Goal: Information Seeking & Learning: Compare options

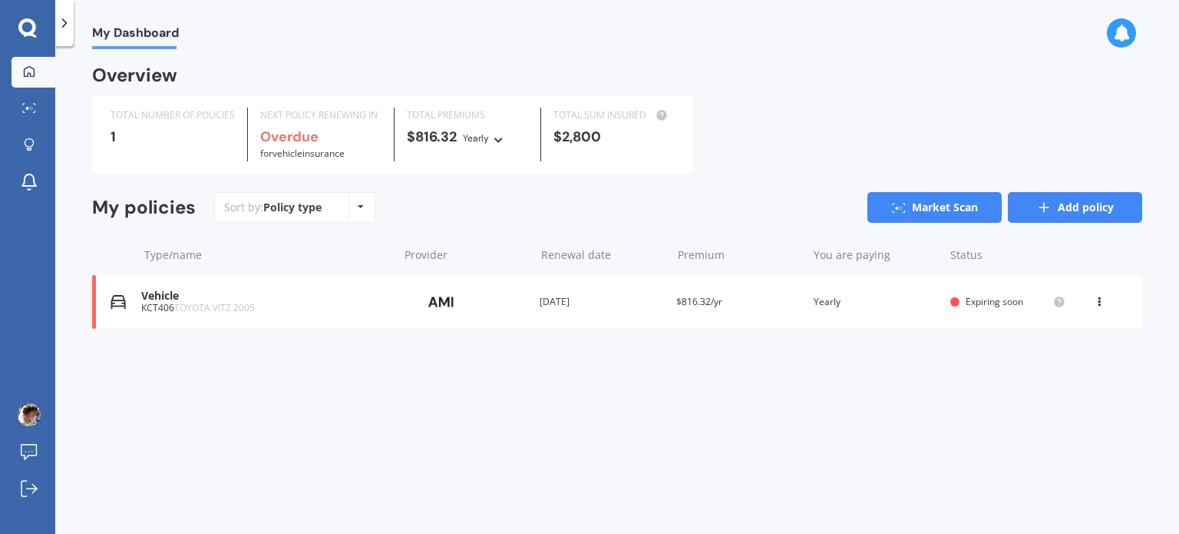
click at [1076, 211] on link "Add policy" at bounding box center [1075, 207] width 134 height 31
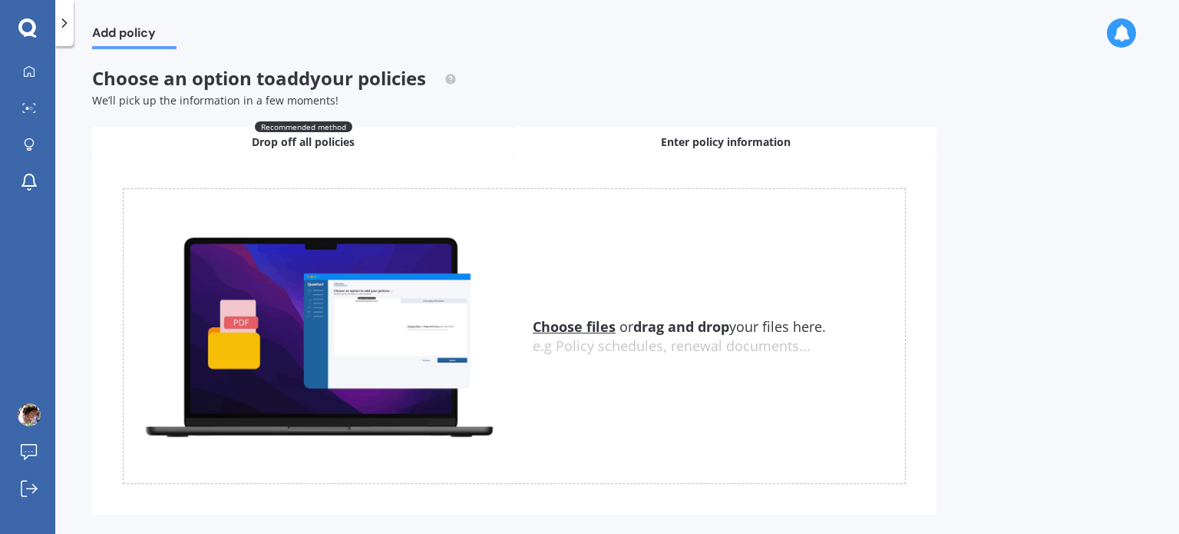
click at [801, 147] on div "Enter policy information" at bounding box center [725, 142] width 422 height 31
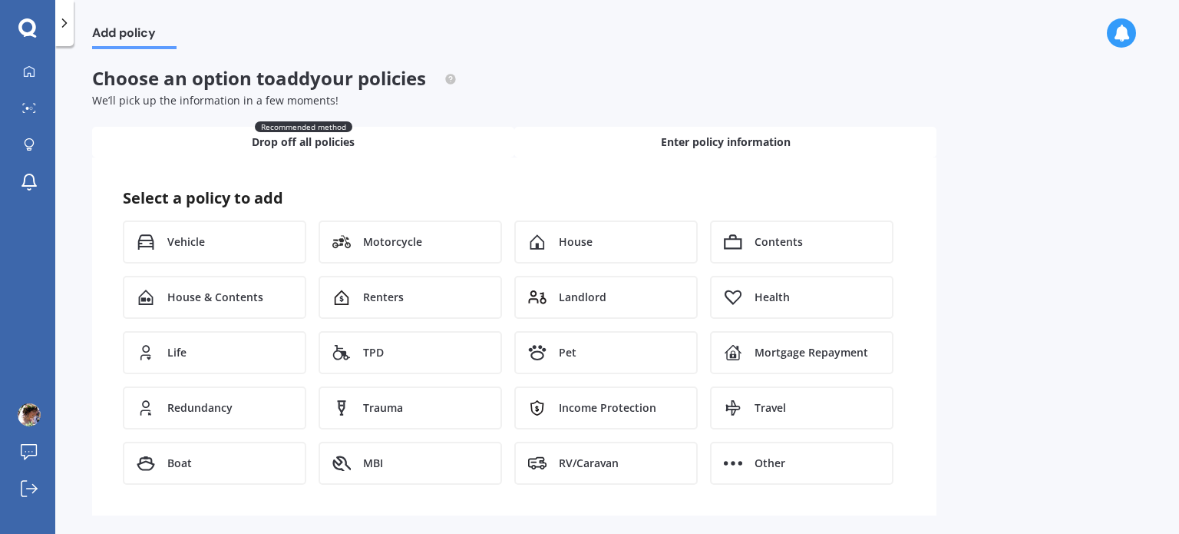
click at [446, 147] on div "Recommended method Drop off all policies" at bounding box center [303, 142] width 422 height 31
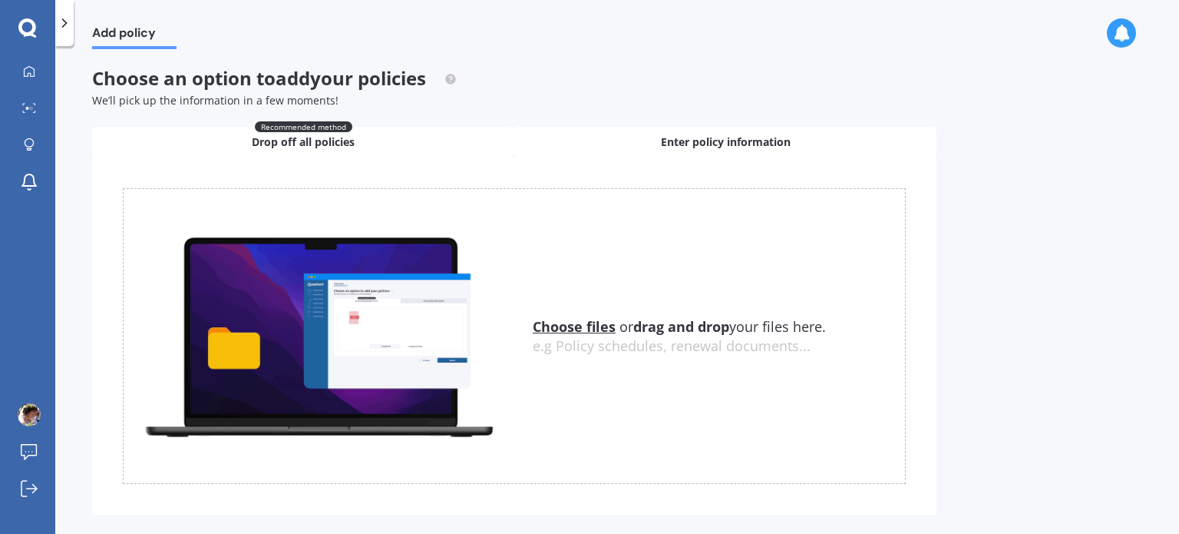
click at [791, 143] on div "Enter policy information" at bounding box center [725, 142] width 422 height 31
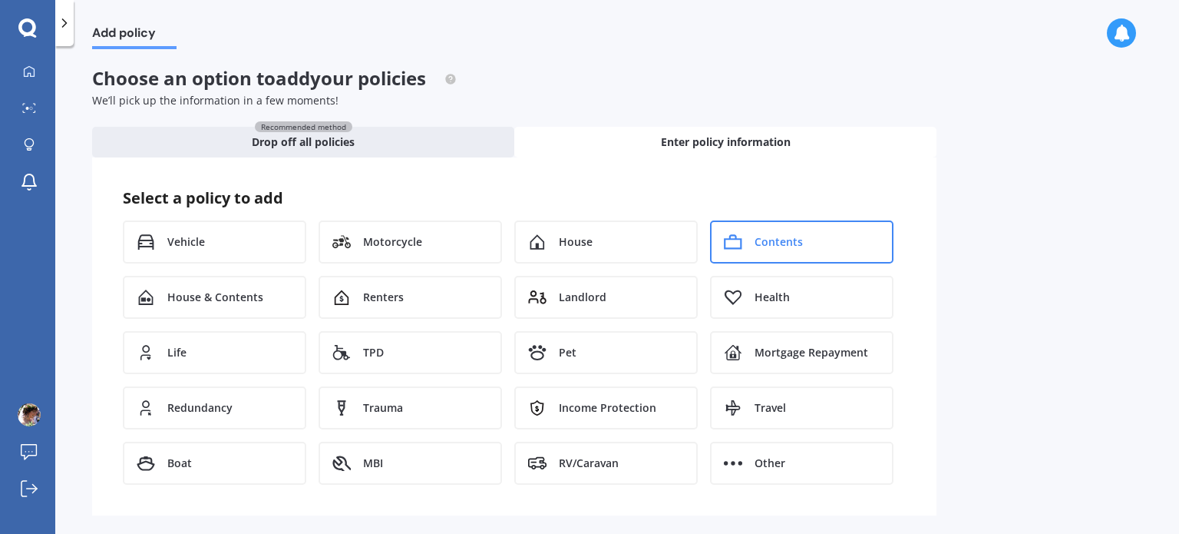
click at [832, 236] on div "Contents" at bounding box center [801, 241] width 183 height 43
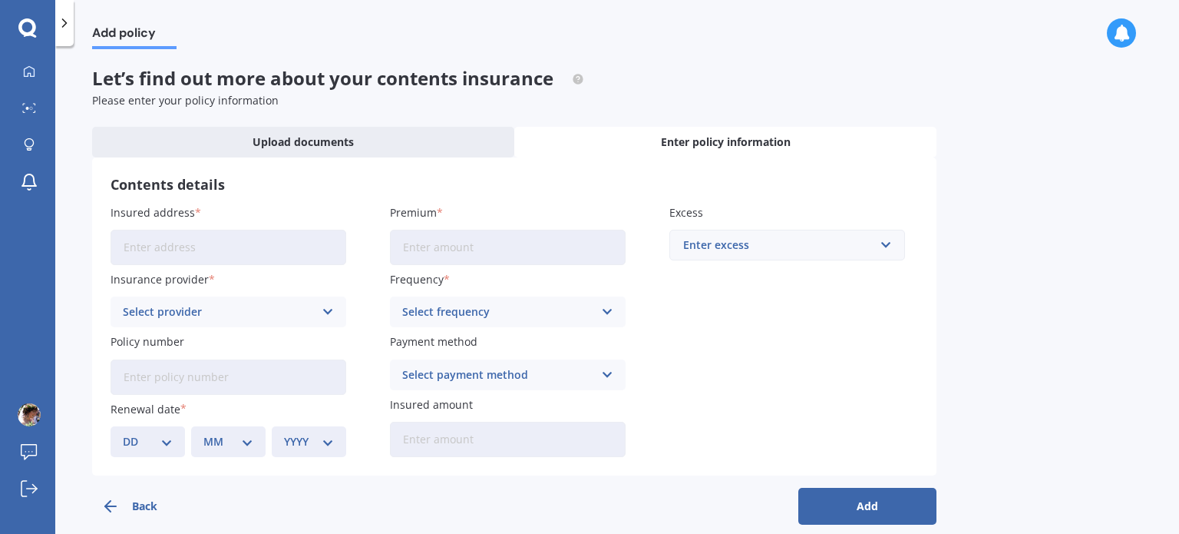
click at [267, 249] on input "Insured address" at bounding box center [229, 247] width 236 height 35
type input "4A Heather Place, Melville, Hamilton 3206"
click at [432, 245] on input "Premium" at bounding box center [508, 247] width 236 height 35
type input "$639.91"
click at [483, 313] on div "Select frequency" at bounding box center [497, 311] width 191 height 17
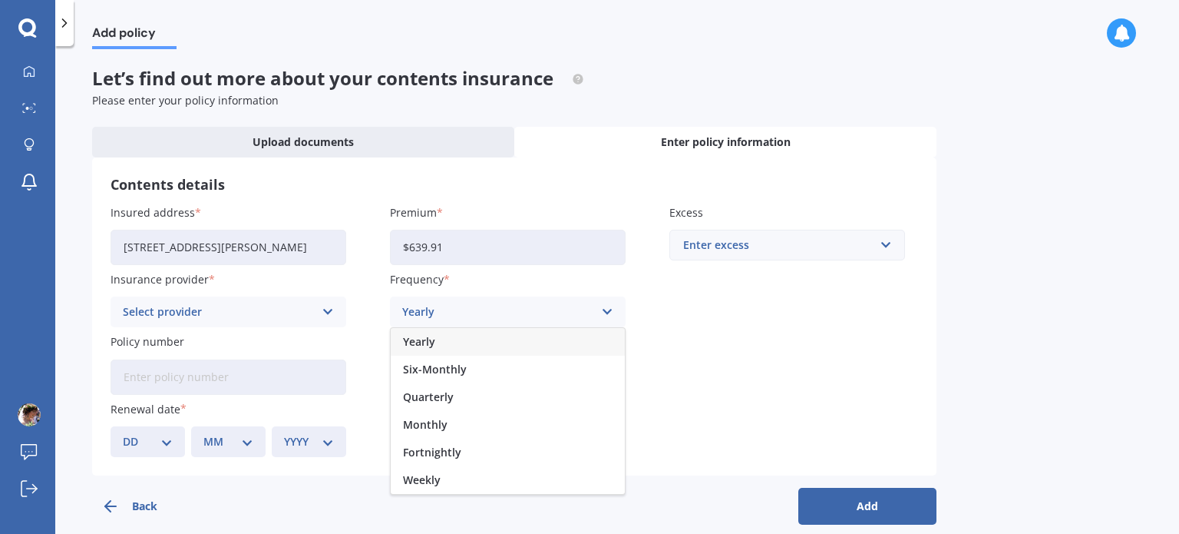
click at [478, 334] on div "Yearly" at bounding box center [508, 342] width 234 height 28
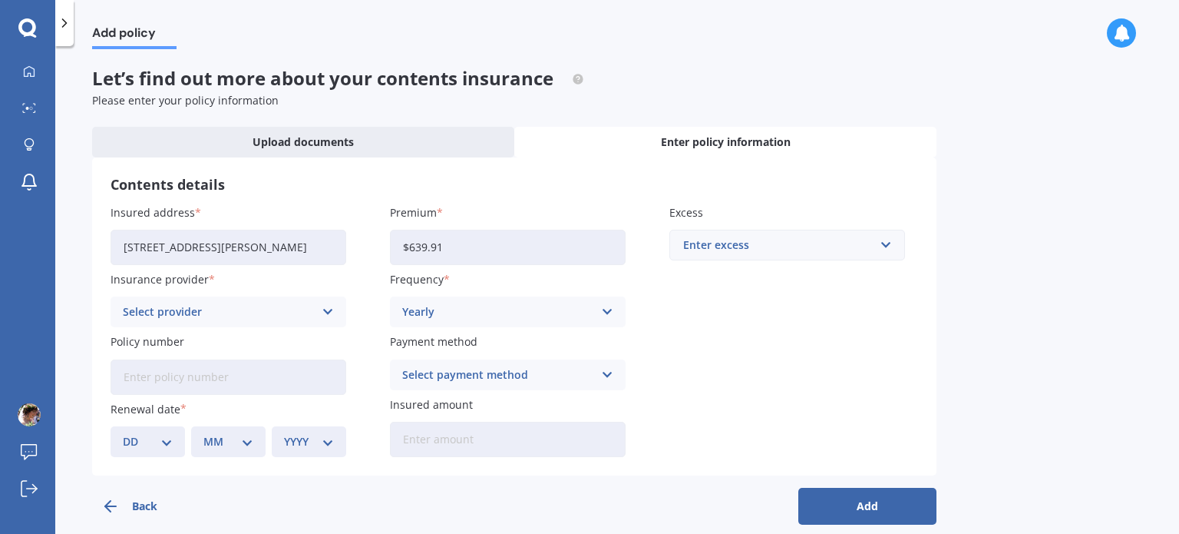
click at [312, 309] on div "Select provider" at bounding box center [218, 311] width 191 height 17
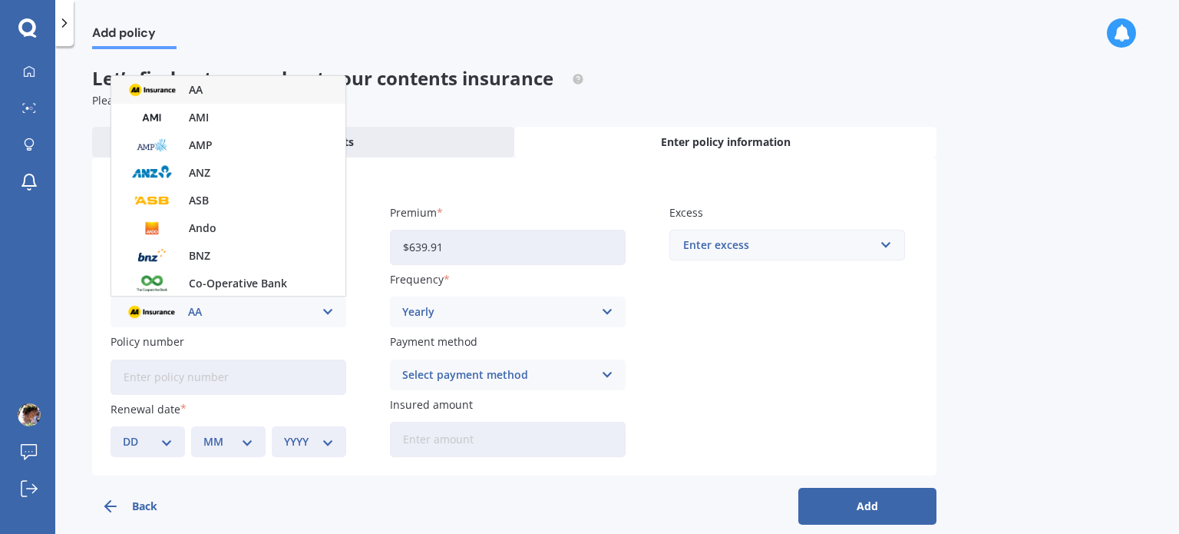
click at [199, 91] on span "AA" at bounding box center [196, 89] width 14 height 11
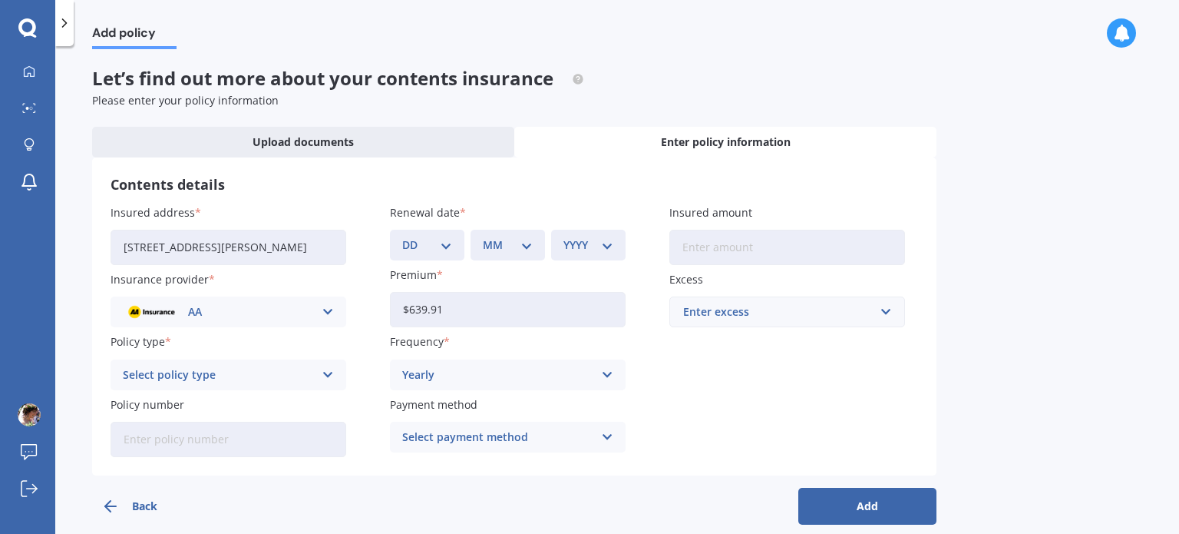
click at [258, 379] on div "Select policy type" at bounding box center [218, 374] width 191 height 17
click at [219, 405] on span "Contents Insurance" at bounding box center [175, 404] width 103 height 11
click at [227, 439] on input "Policy number" at bounding box center [229, 438] width 236 height 35
paste input "AHM034446696"
type input "AHM034446696"
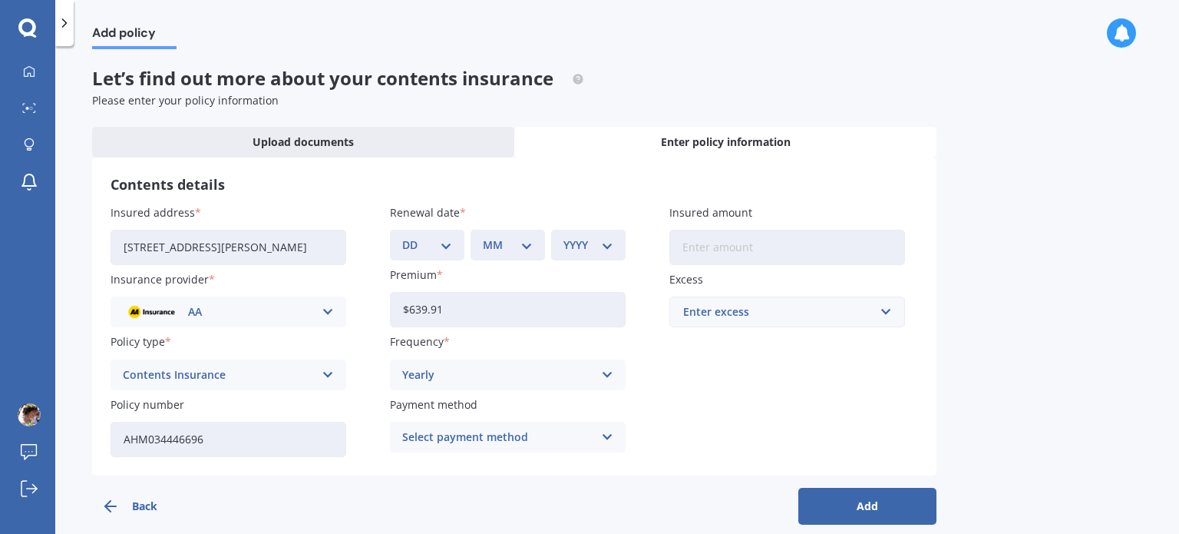
click at [742, 248] on input "Insured amount" at bounding box center [787, 247] width 236 height 35
type input "$52,900"
click at [755, 316] on div "Enter excess" at bounding box center [778, 311] width 190 height 17
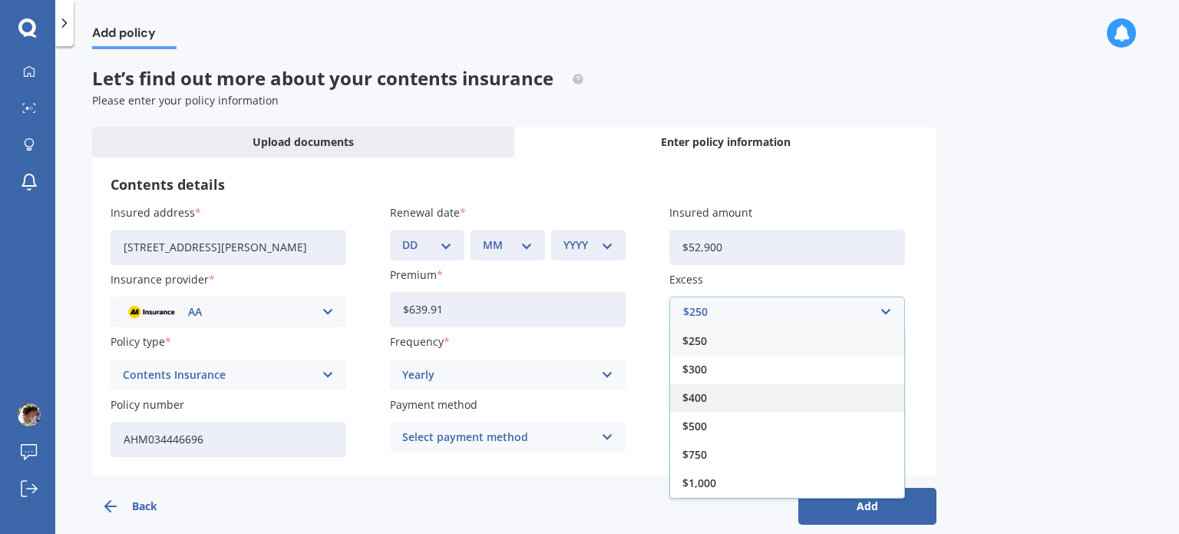
click at [723, 402] on div "$400" at bounding box center [787, 397] width 234 height 28
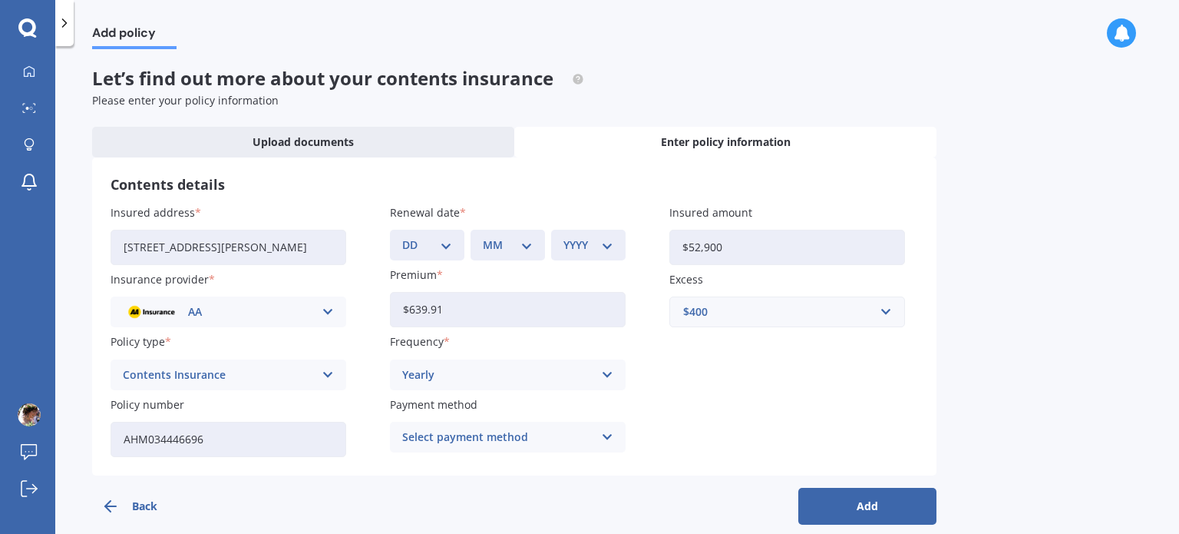
click at [569, 442] on div "Select payment method" at bounding box center [497, 436] width 191 height 17
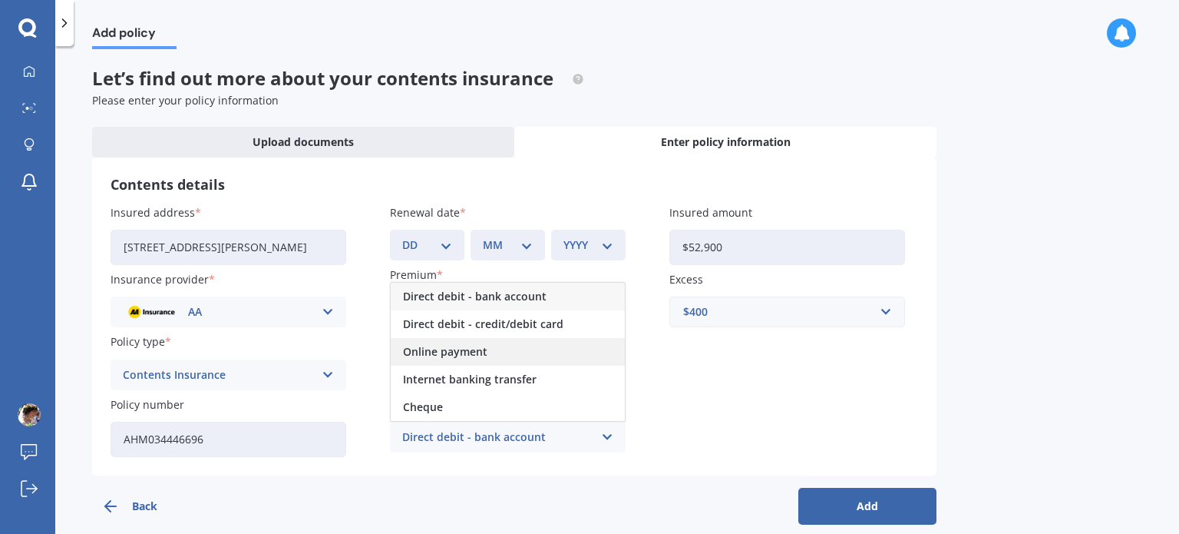
click at [499, 359] on div "Online payment" at bounding box center [508, 352] width 234 height 28
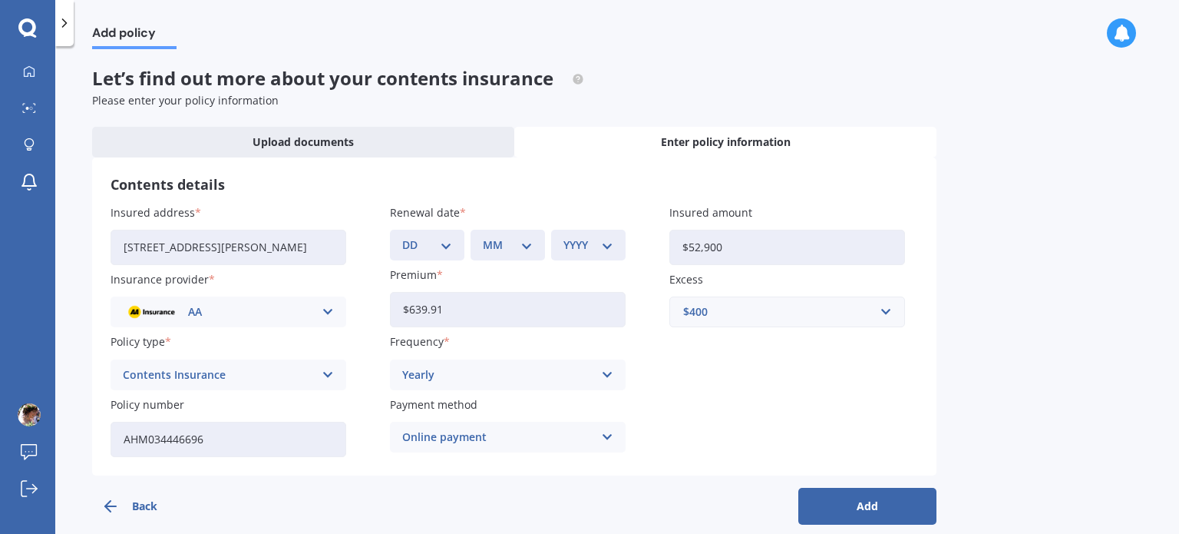
scroll to position [18, 0]
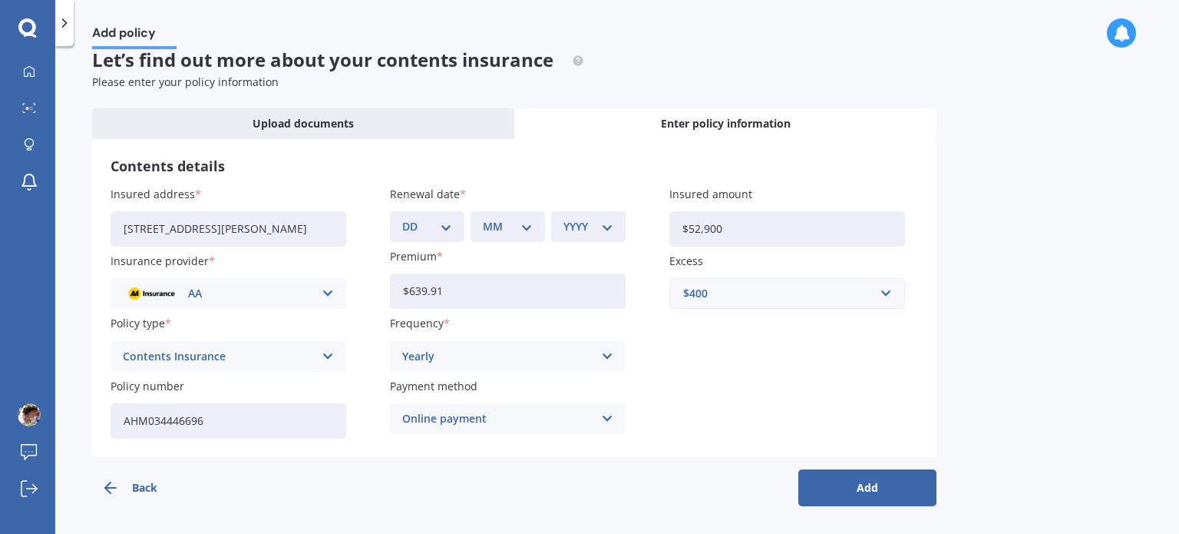
click at [869, 487] on button "Add" at bounding box center [867, 487] width 138 height 37
click at [454, 225] on select "DD 01 02 03 04 05 06 07 08 09 10 11 12 13 14 15 16 17 18 19 20 21 22 23 24 25 2…" at bounding box center [437, 226] width 44 height 17
select select "23"
click at [415, 218] on select "DD 01 02 03 04 05 06 07 08 09 10 11 12 13 14 15 16 17 18 19 20 21 22 23 24 25 2…" at bounding box center [437, 226] width 44 height 17
click at [519, 231] on select "MM 01 02 03 04 05 06 07 08 09 10 11 12" at bounding box center [511, 226] width 44 height 17
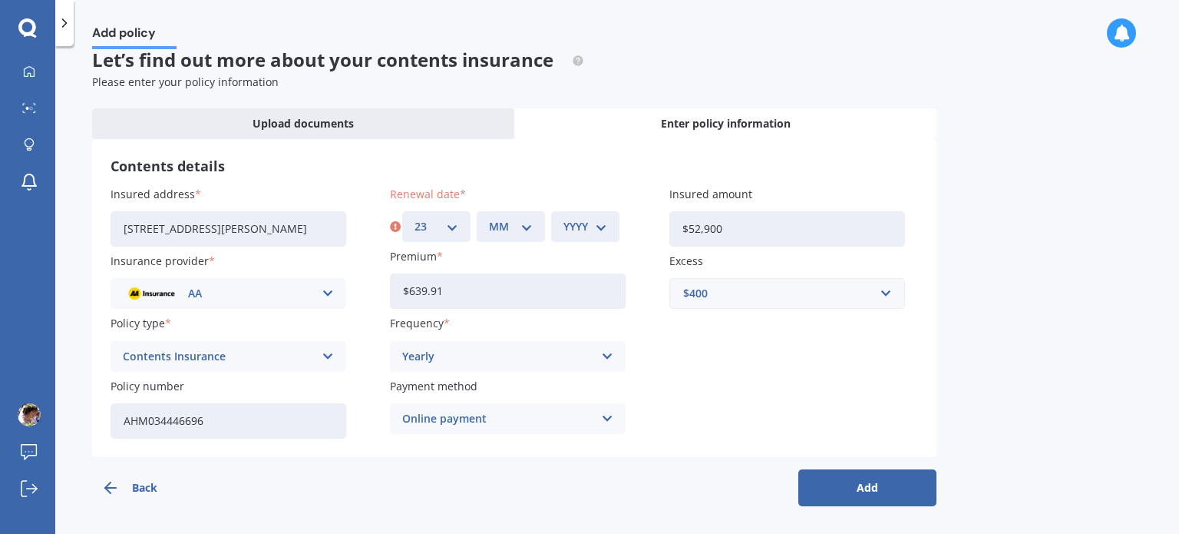
select select "09"
click at [489, 218] on select "MM 01 02 03 04 05 06 07 08 09 10 11 12" at bounding box center [511, 226] width 44 height 17
click at [598, 231] on select "YYYY 2027 2026 2025 2024 2023 2022 2021 2020 2019 2018 2017 2016 2015 2014 2013…" at bounding box center [585, 226] width 44 height 17
select select "2025"
click at [563, 218] on select "YYYY 2027 2026 2025 2024 2023 2022 2021 2020 2019 2018 2017 2016 2015 2014 2013…" at bounding box center [585, 226] width 44 height 17
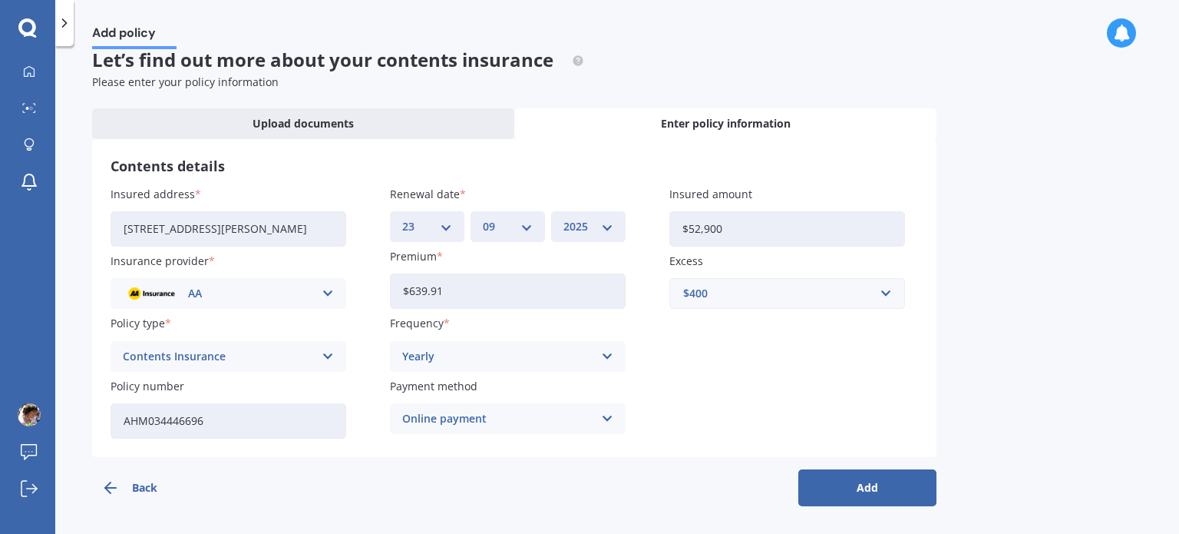
click at [814, 483] on button "Add" at bounding box center [867, 487] width 138 height 37
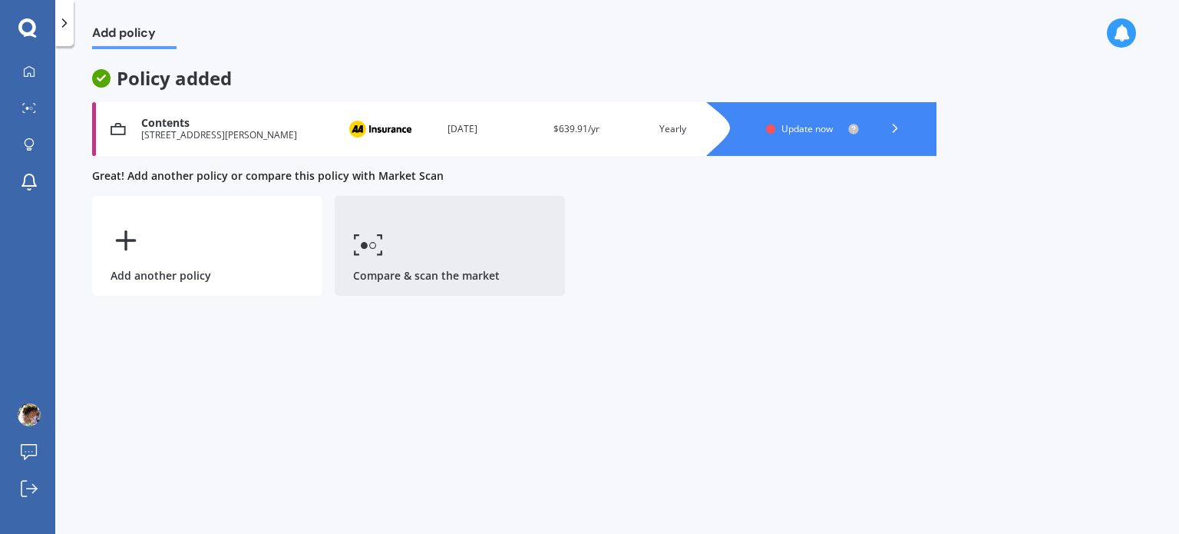
click at [451, 269] on link "Compare & scan the market" at bounding box center [450, 246] width 230 height 100
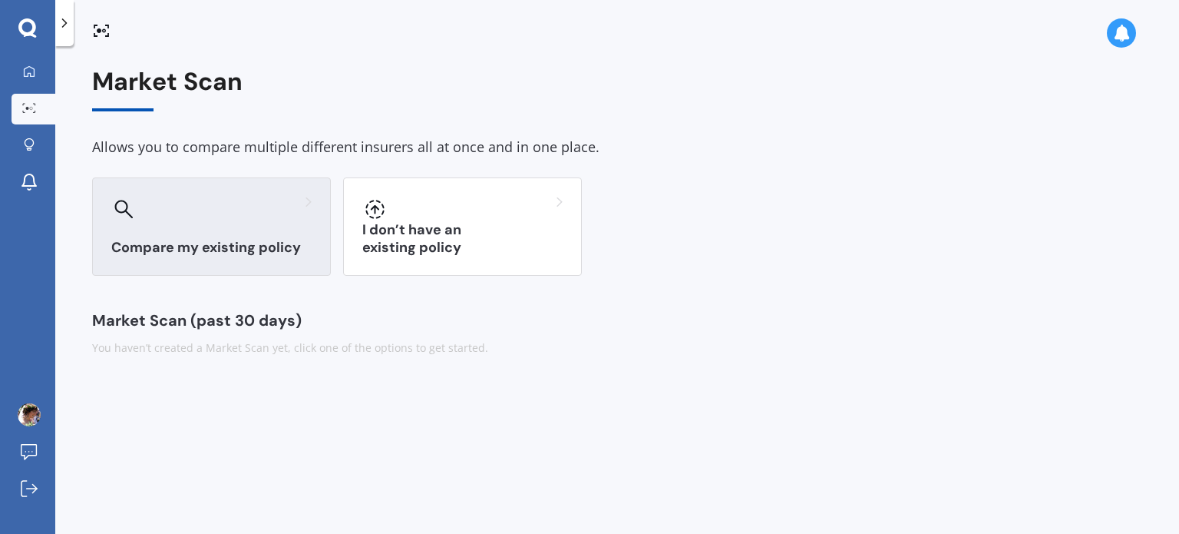
click at [302, 239] on h3 "Compare my existing policy" at bounding box center [211, 248] width 200 height 18
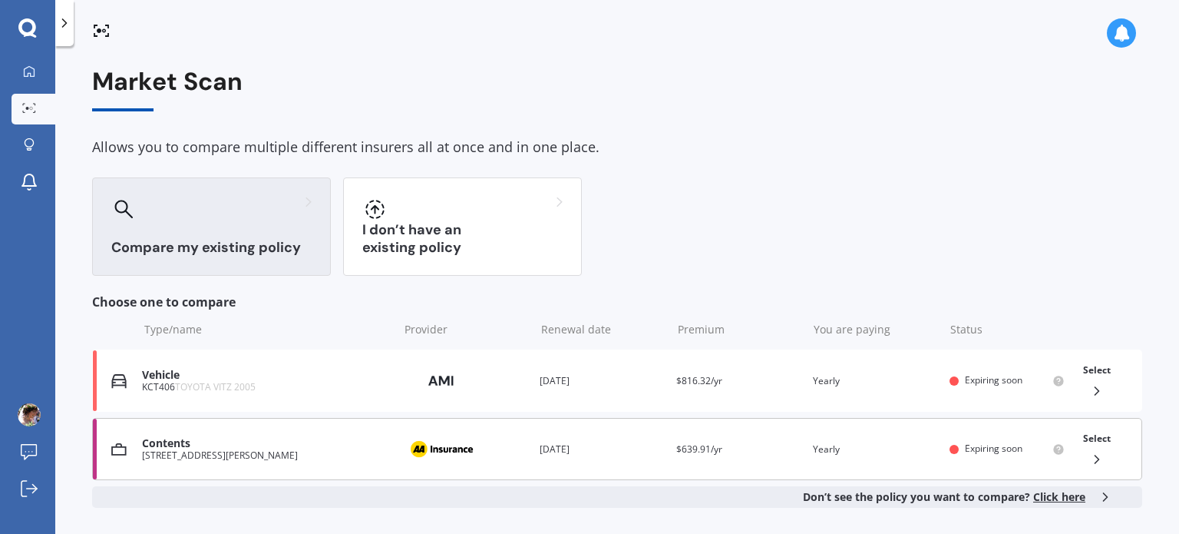
click at [213, 451] on div "4A Heather Place, Melville, Hamilton 3206" at bounding box center [266, 455] width 249 height 11
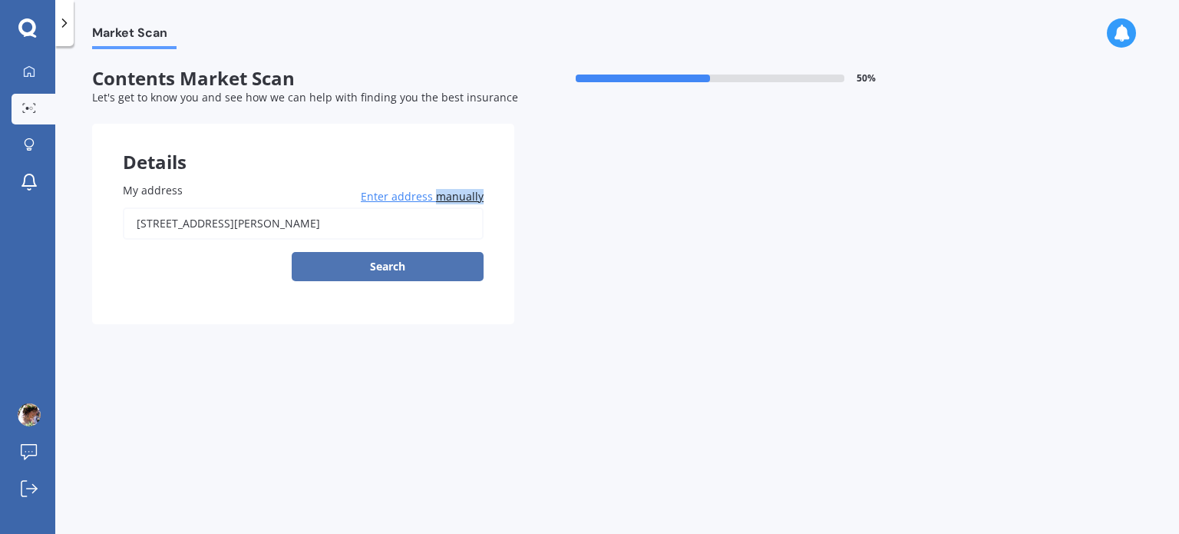
drag, startPoint x: 213, startPoint y: 451, endPoint x: 415, endPoint y: 263, distance: 275.4
click at [415, 263] on div "Market Scan Contents Market Scan 50 % Let's get to know you and see how we can …" at bounding box center [617, 292] width 1124 height 487
click at [415, 263] on button "Search" at bounding box center [388, 266] width 192 height 29
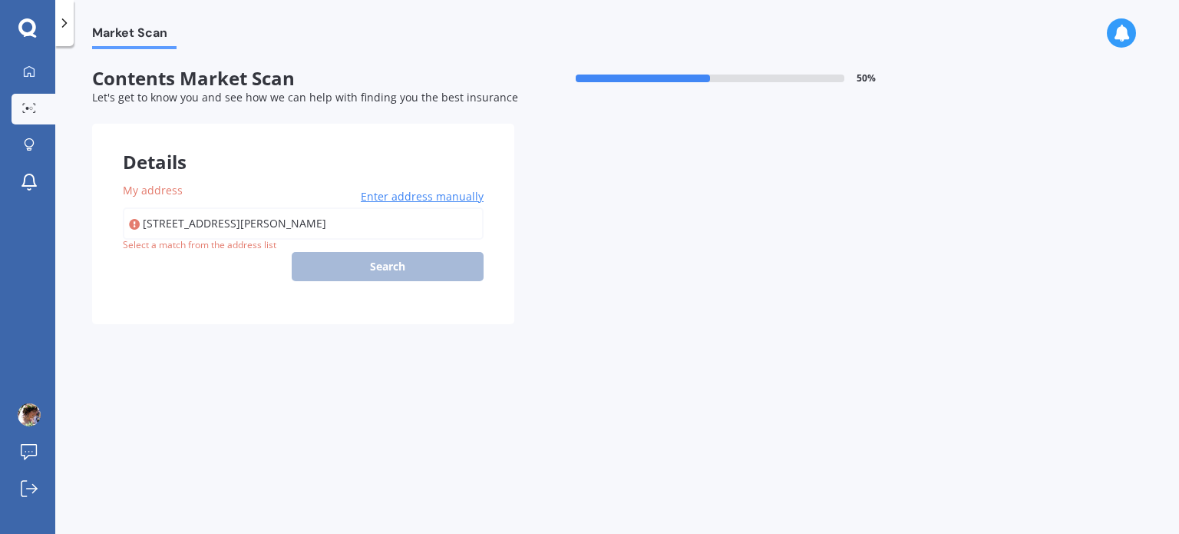
type input "4A Heather Place, Melville, Hamilton 3206"
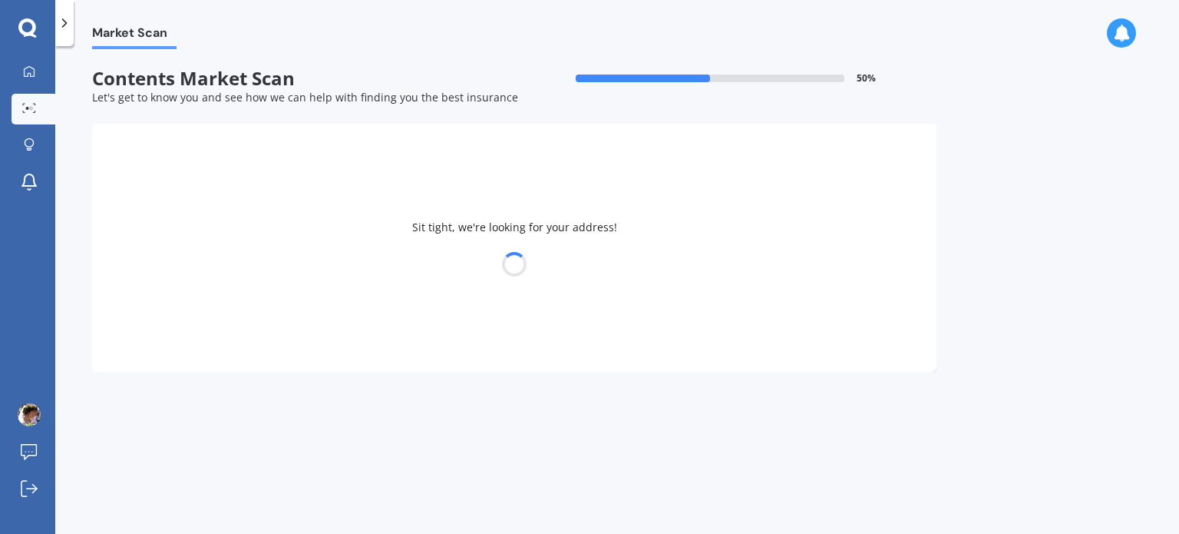
select select "08"
select select "12"
select select "1996"
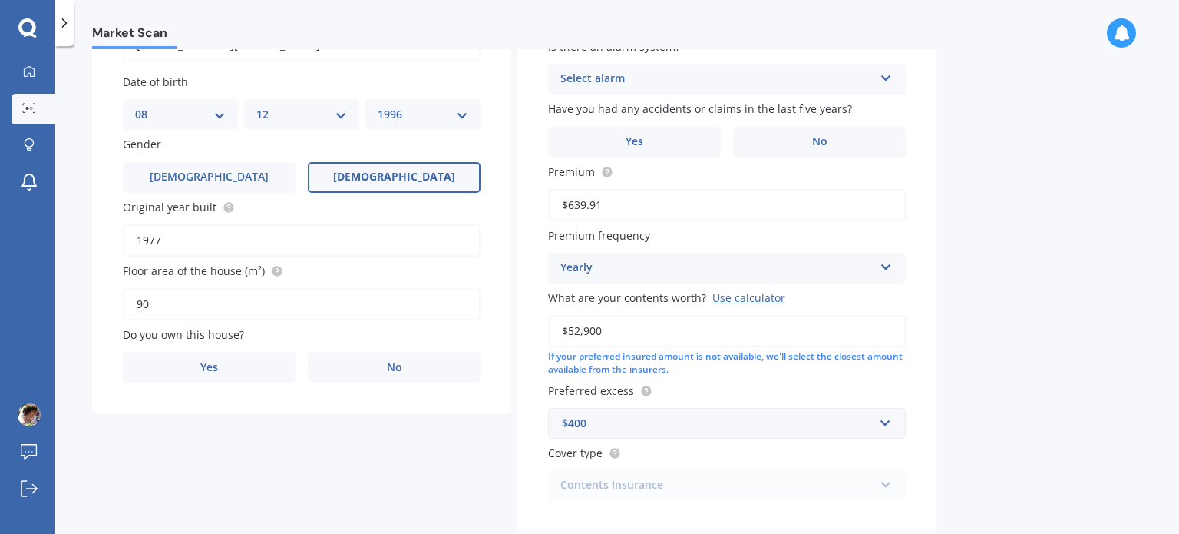
scroll to position [178, 0]
click at [390, 368] on span "No" at bounding box center [394, 367] width 15 height 13
click at [0, 0] on input "No" at bounding box center [0, 0] width 0 height 0
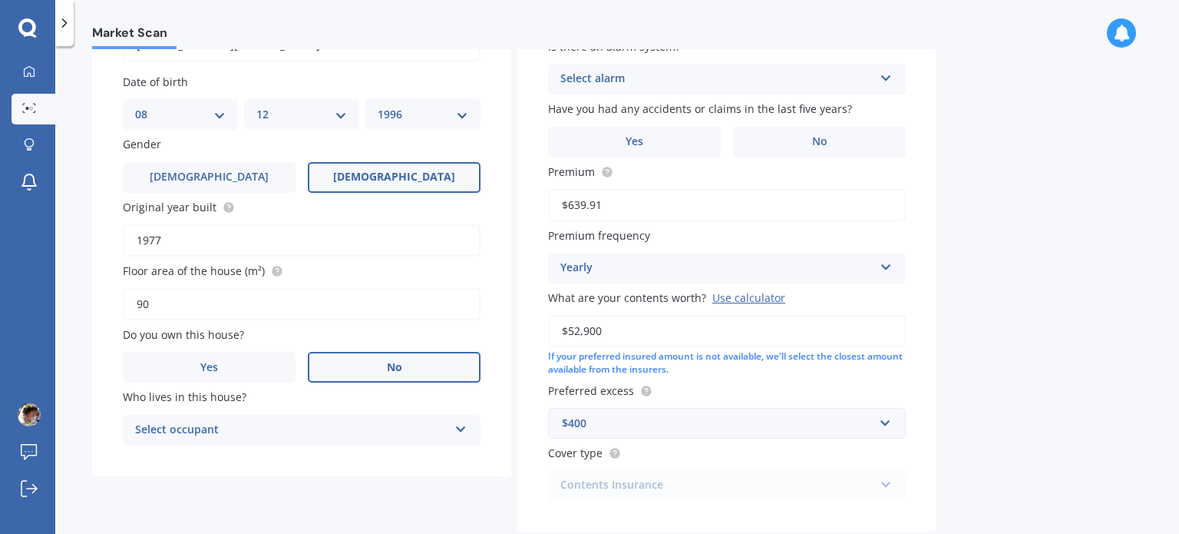
click at [387, 428] on div "Select occupant" at bounding box center [291, 430] width 313 height 18
click at [373, 451] on div "Tenant" at bounding box center [302, 460] width 356 height 28
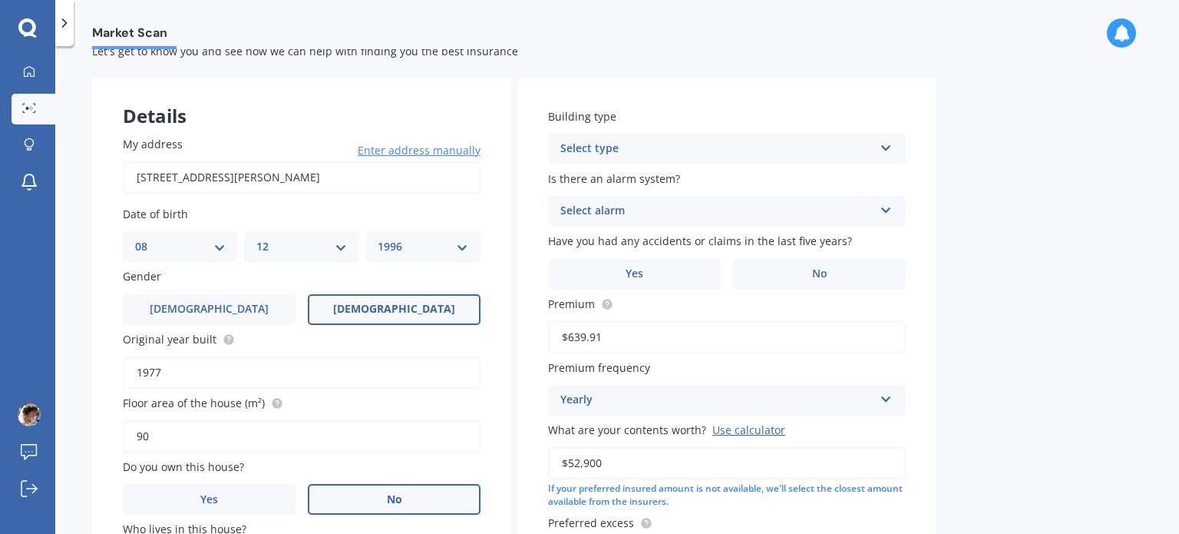
scroll to position [34, 0]
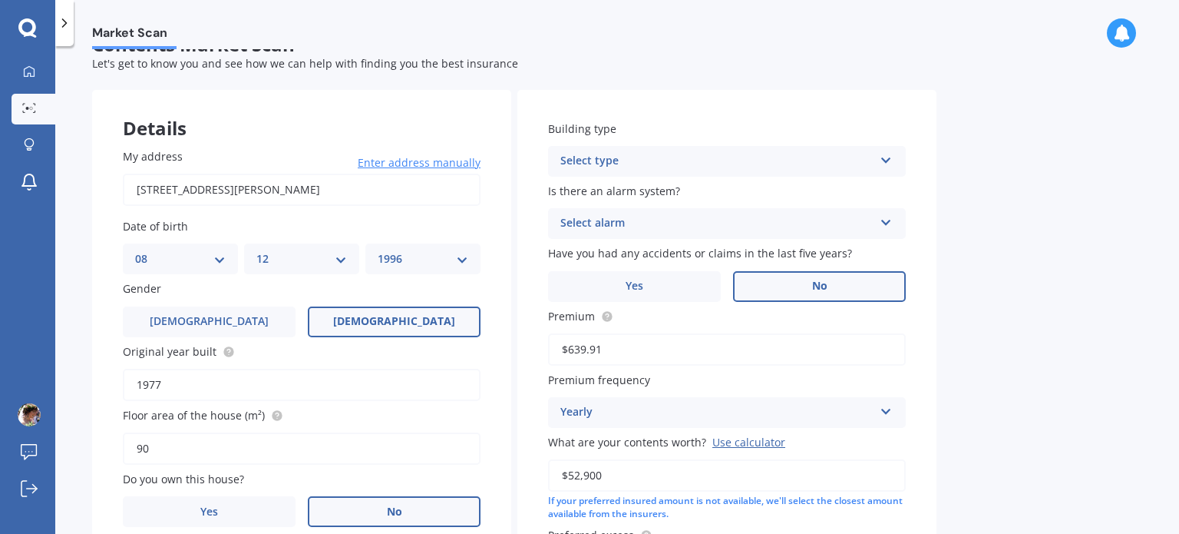
click at [787, 283] on label "No" at bounding box center [819, 286] width 173 height 31
click at [0, 0] on input "No" at bounding box center [0, 0] width 0 height 0
click at [803, 220] on div "Select alarm" at bounding box center [716, 223] width 313 height 18
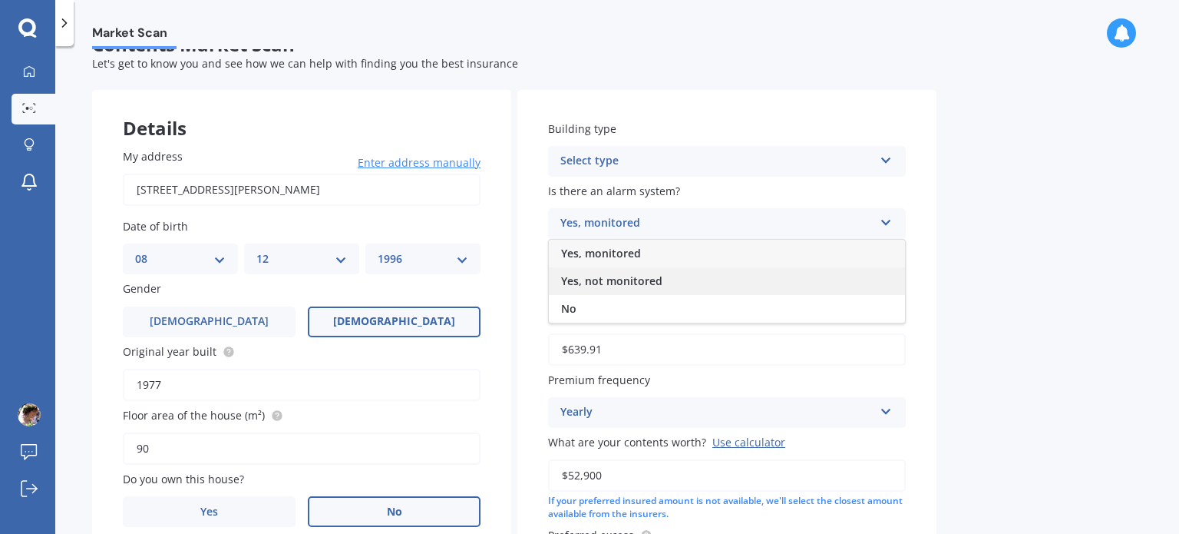
click at [659, 286] on span "Yes, not monitored" at bounding box center [611, 280] width 101 height 15
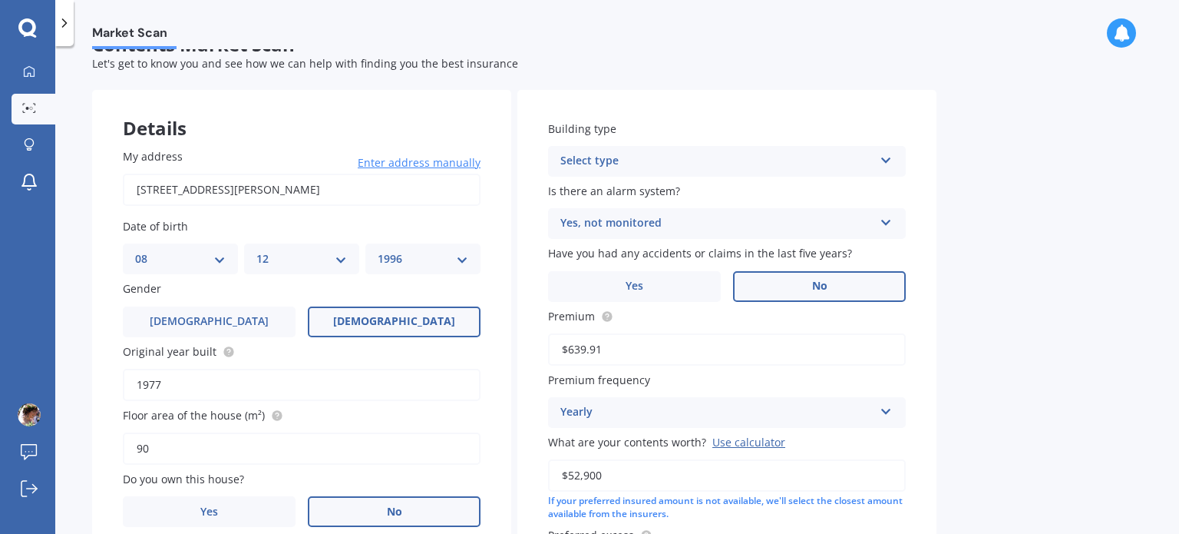
click at [719, 159] on div "Select type" at bounding box center [716, 161] width 313 height 18
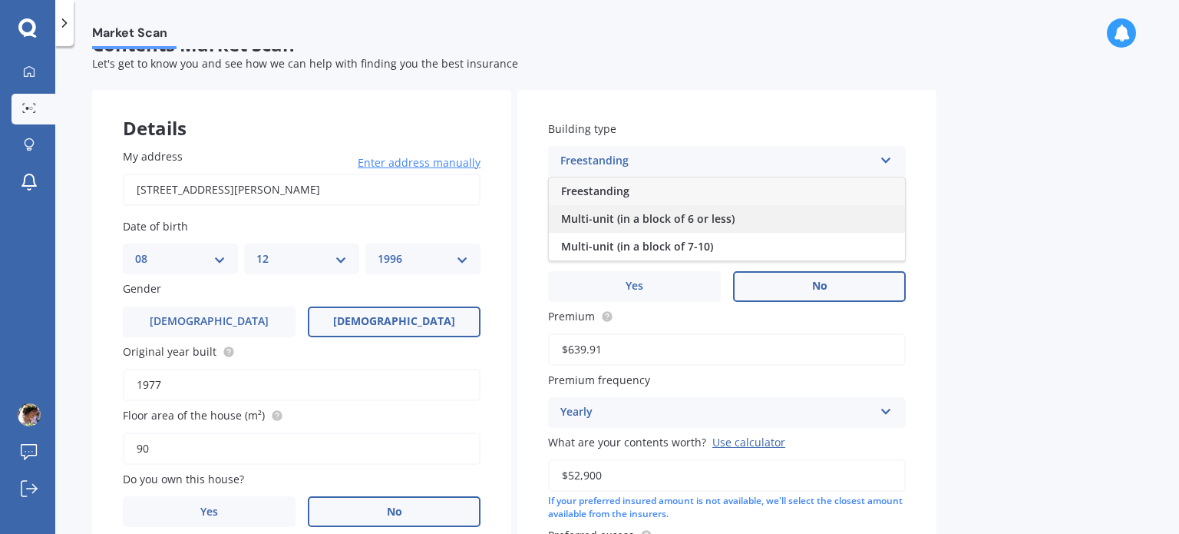
click at [706, 223] on span "Multi-unit (in a block of 6 or less)" at bounding box center [648, 218] width 174 height 15
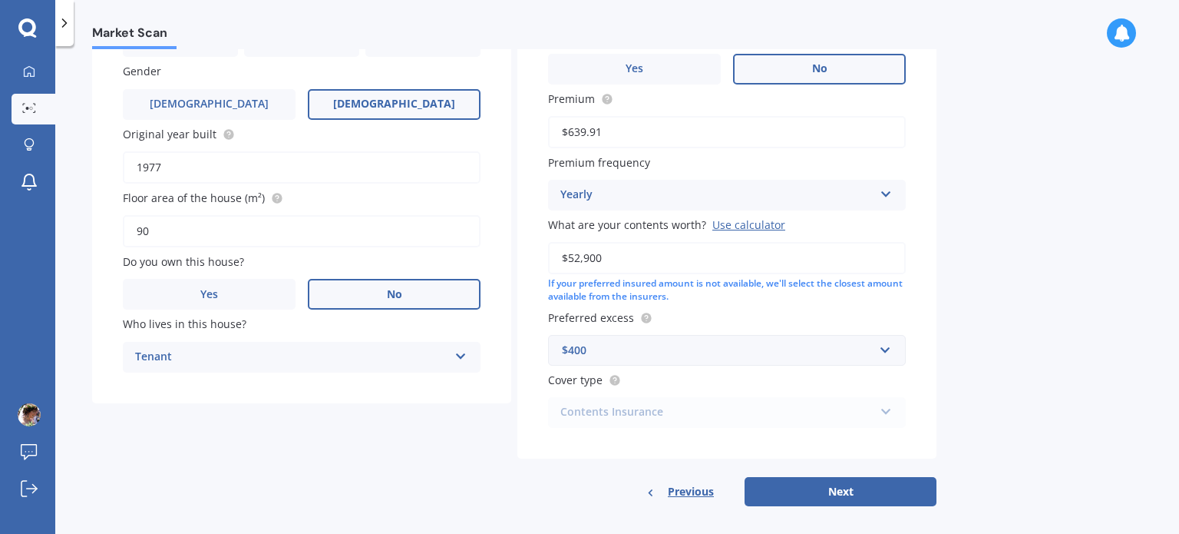
scroll to position [263, 0]
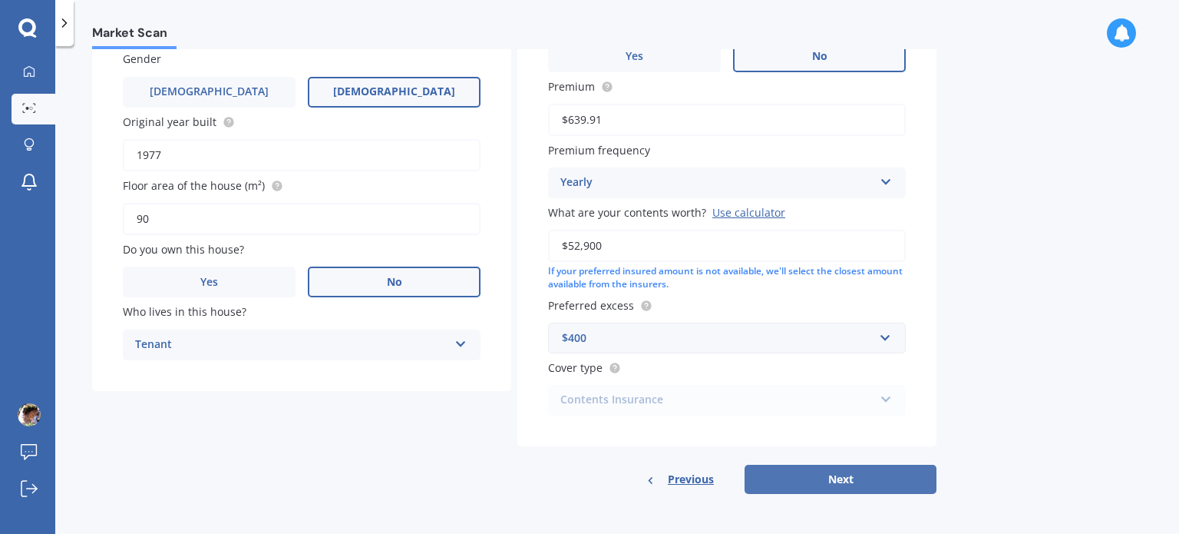
click at [832, 470] on button "Next" at bounding box center [841, 478] width 192 height 29
select select "08"
select select "12"
select select "1996"
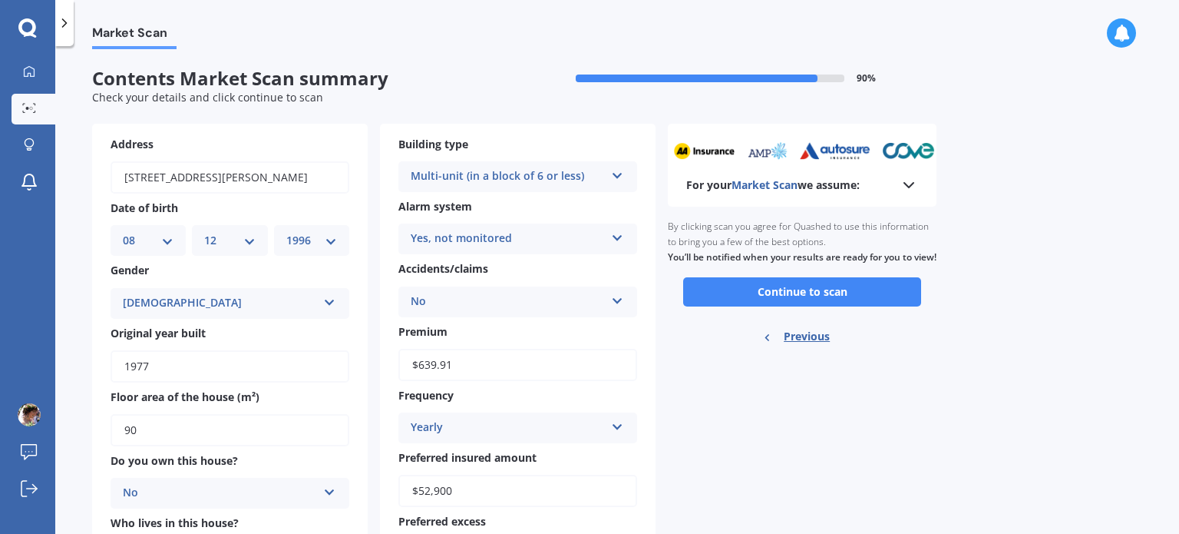
scroll to position [150, 0]
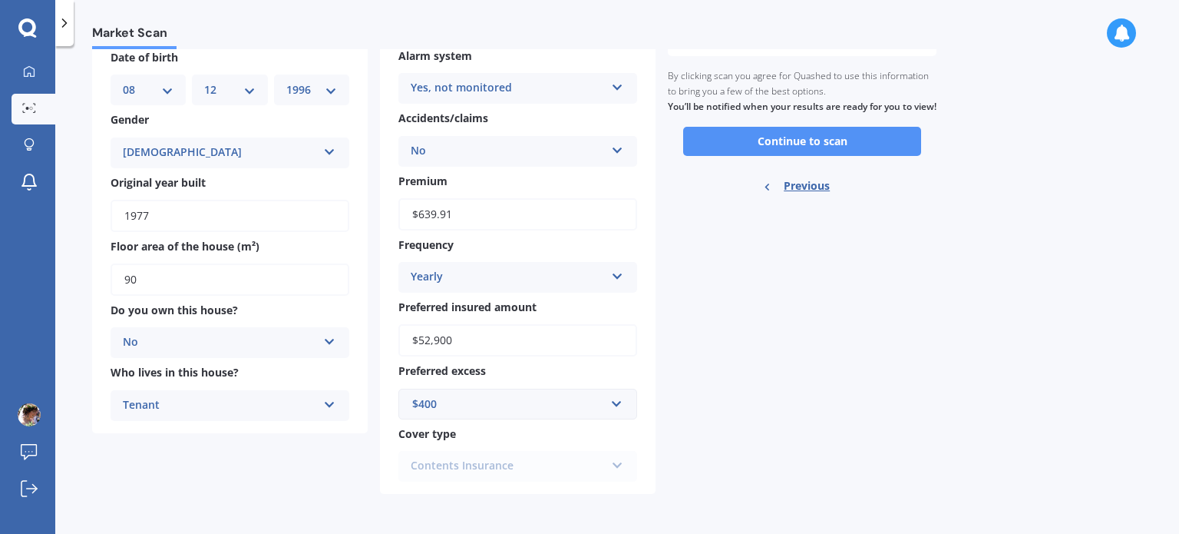
click at [849, 156] on button "Continue to scan" at bounding box center [802, 141] width 238 height 29
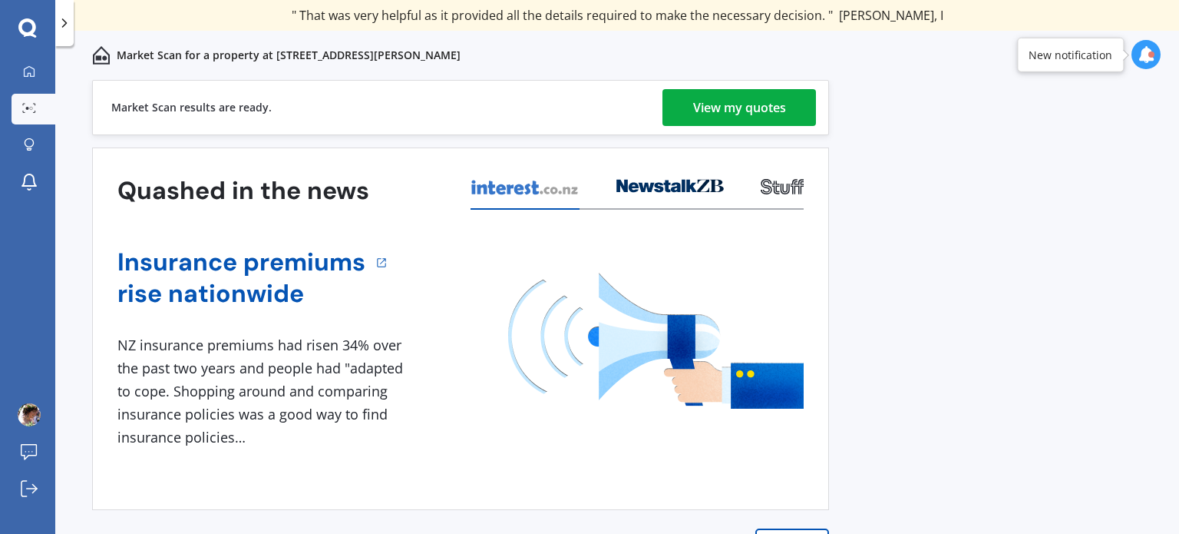
click at [781, 116] on div "View my quotes" at bounding box center [739, 107] width 93 height 37
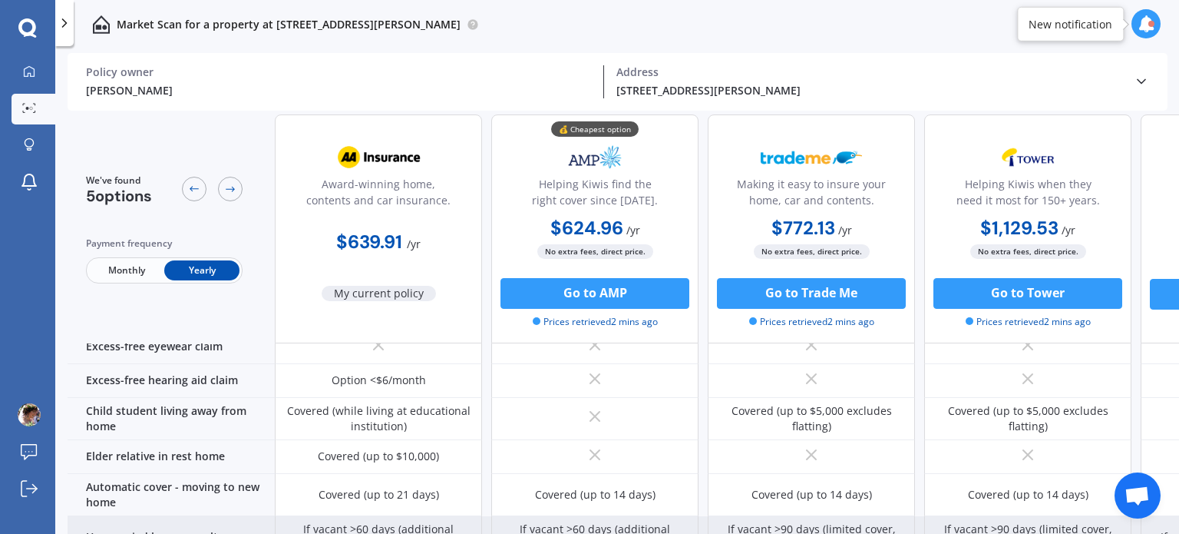
scroll to position [1184, 0]
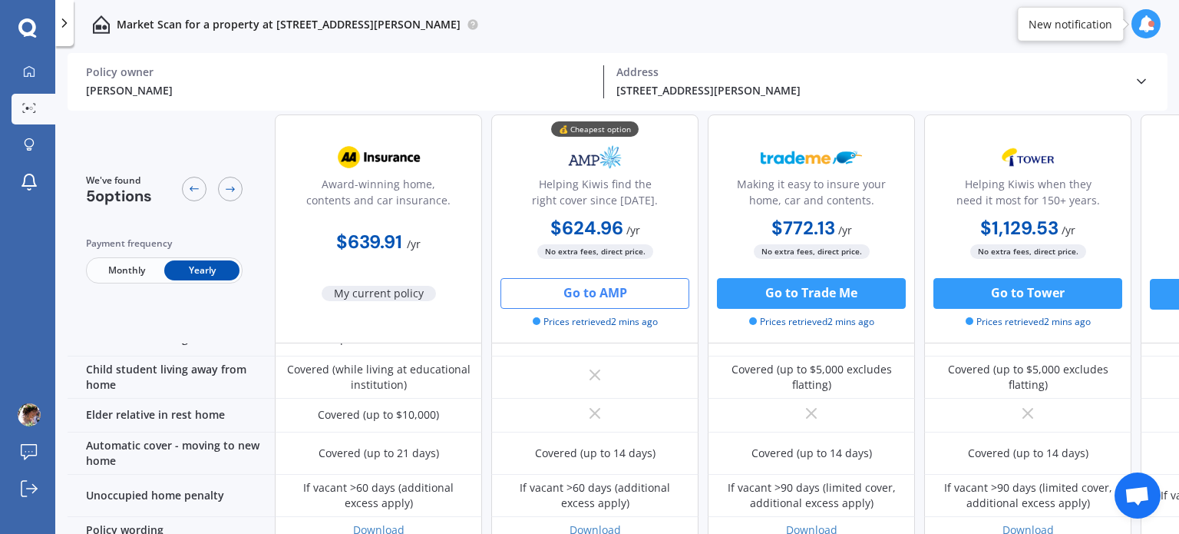
drag, startPoint x: 647, startPoint y: 306, endPoint x: 587, endPoint y: 288, distance: 62.4
drag, startPoint x: 587, startPoint y: 288, endPoint x: 570, endPoint y: 291, distance: 17.9
click at [570, 291] on button "Go to AMP" at bounding box center [595, 293] width 189 height 31
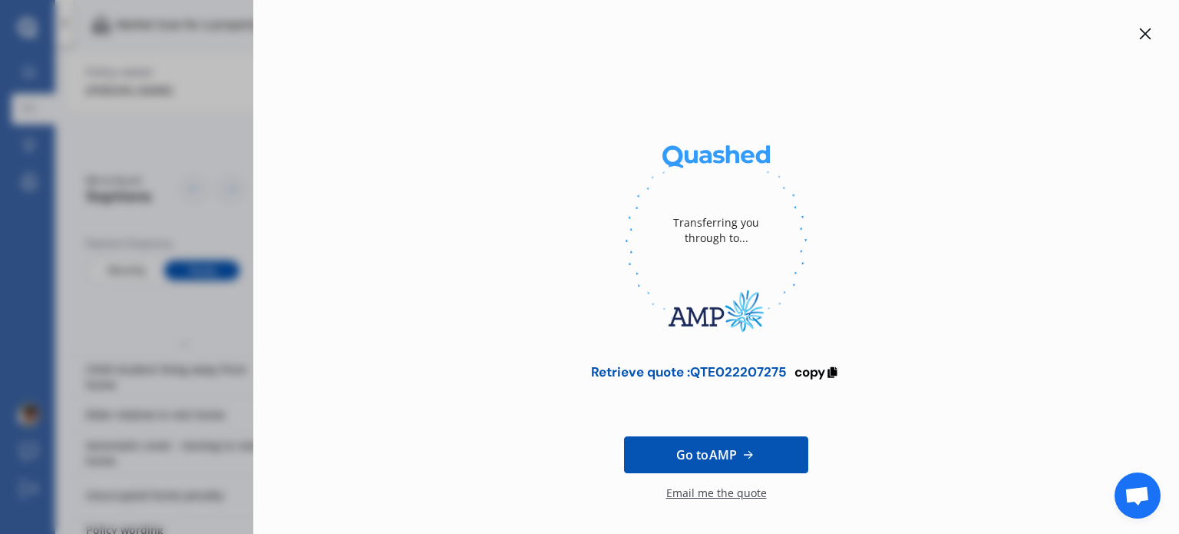
click at [731, 369] on div "Retrieve quote : QTE022207275" at bounding box center [689, 371] width 196 height 15
copy div "QTE022207275"
click at [1136, 42] on div at bounding box center [1145, 34] width 18 height 18
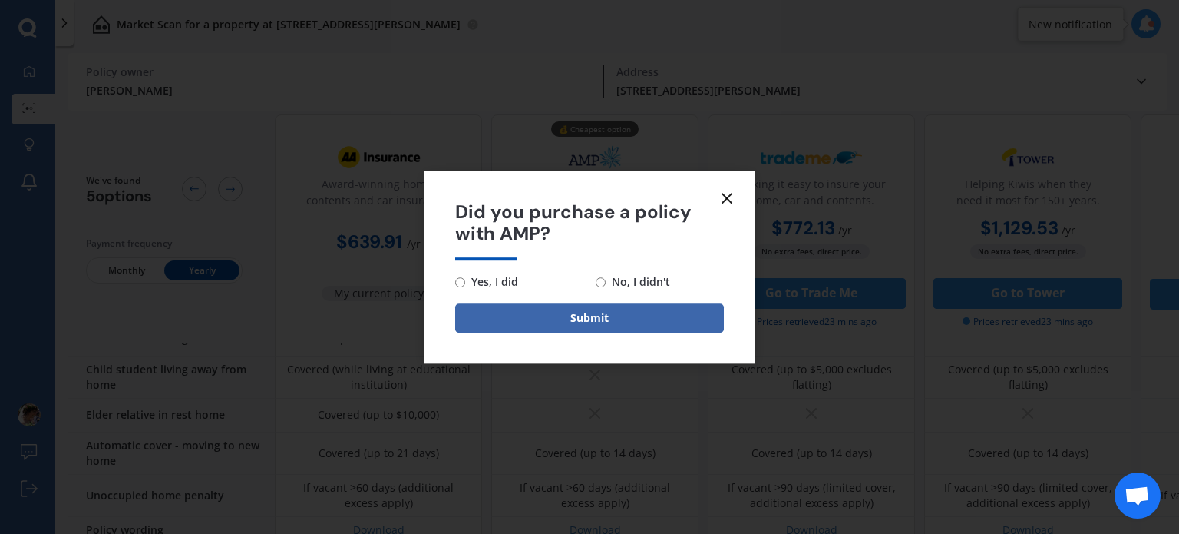
click at [729, 194] on line at bounding box center [726, 197] width 9 height 9
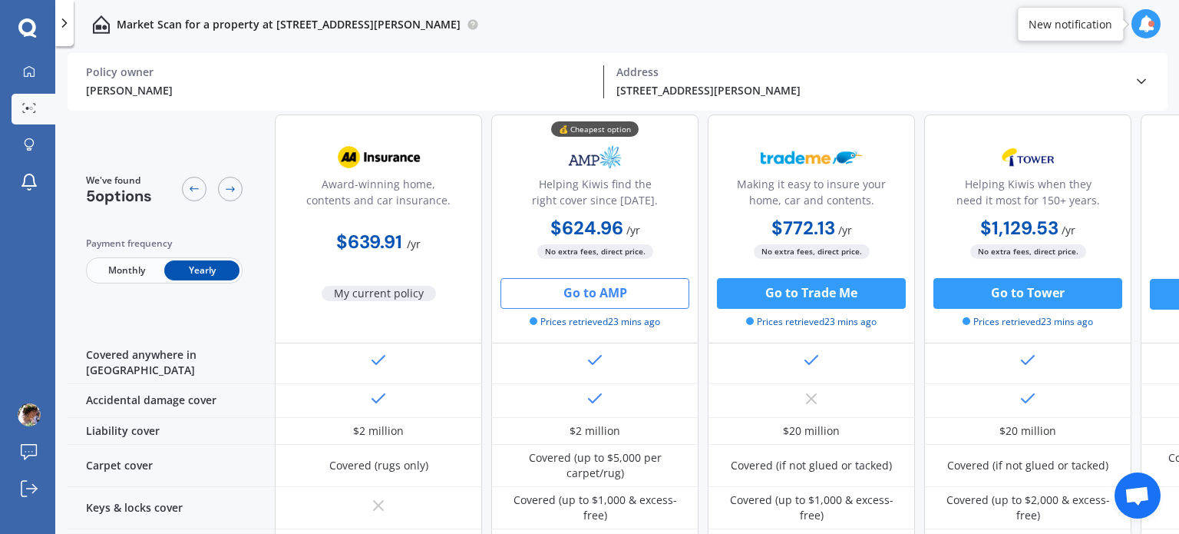
scroll to position [0, 0]
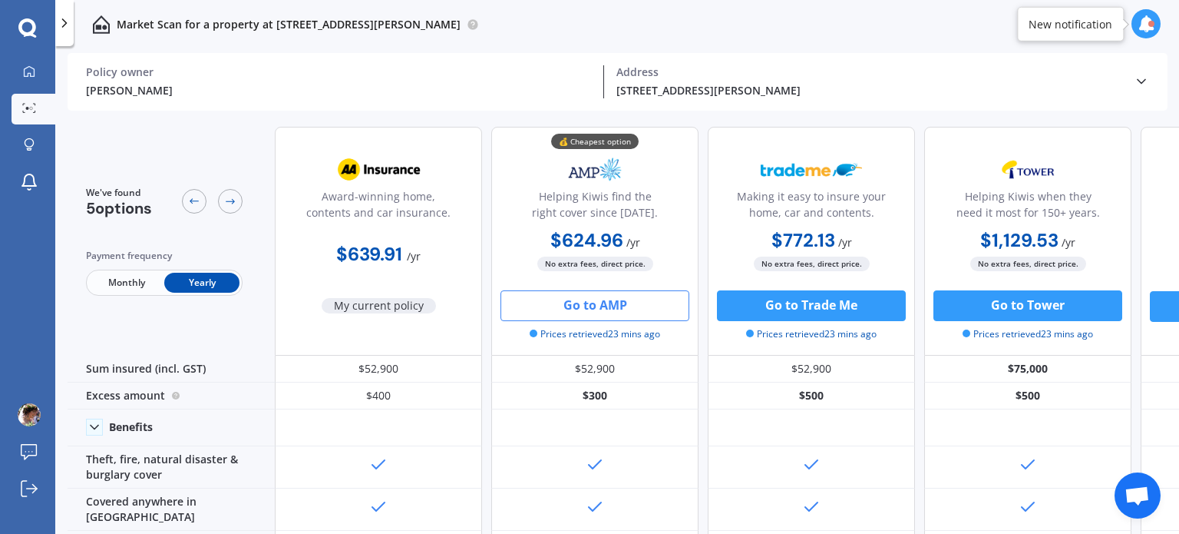
click at [64, 24] on icon at bounding box center [64, 22] width 15 height 15
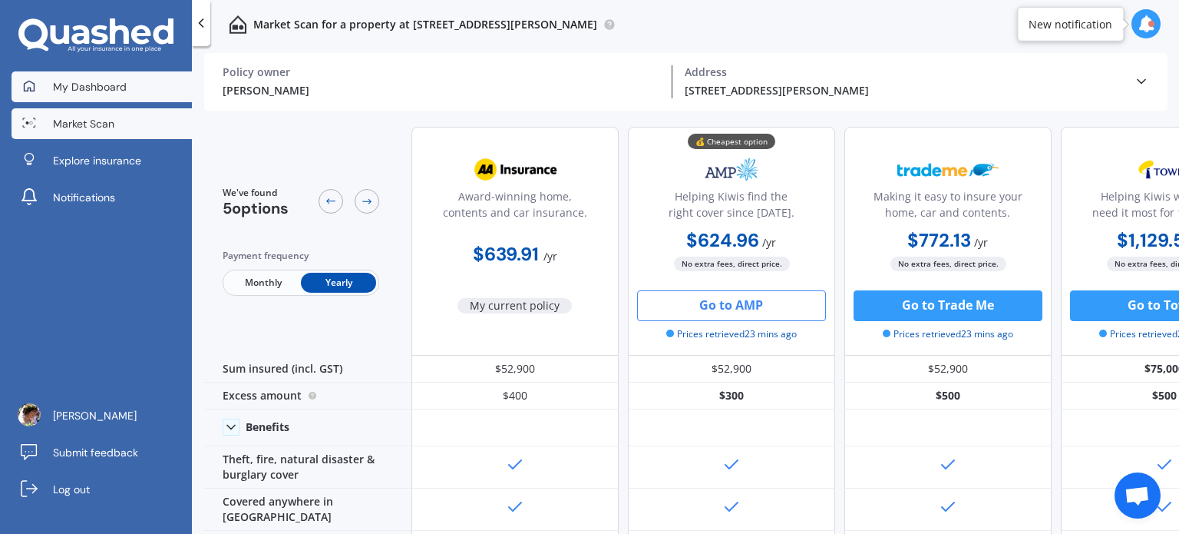
click at [108, 92] on span "My Dashboard" at bounding box center [90, 86] width 74 height 15
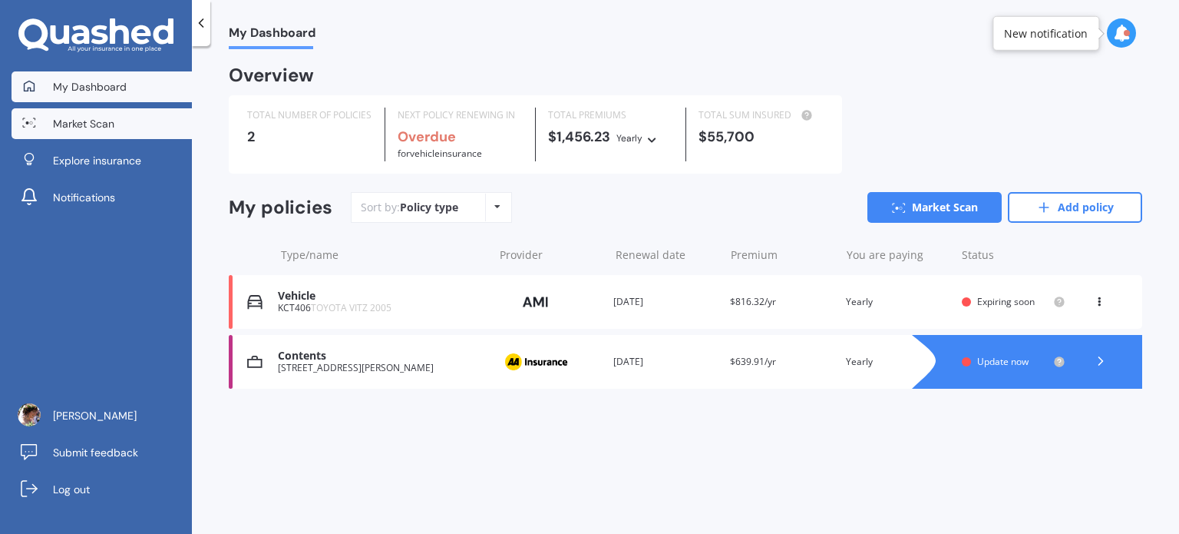
click at [107, 113] on link "Market Scan" at bounding box center [102, 123] width 180 height 31
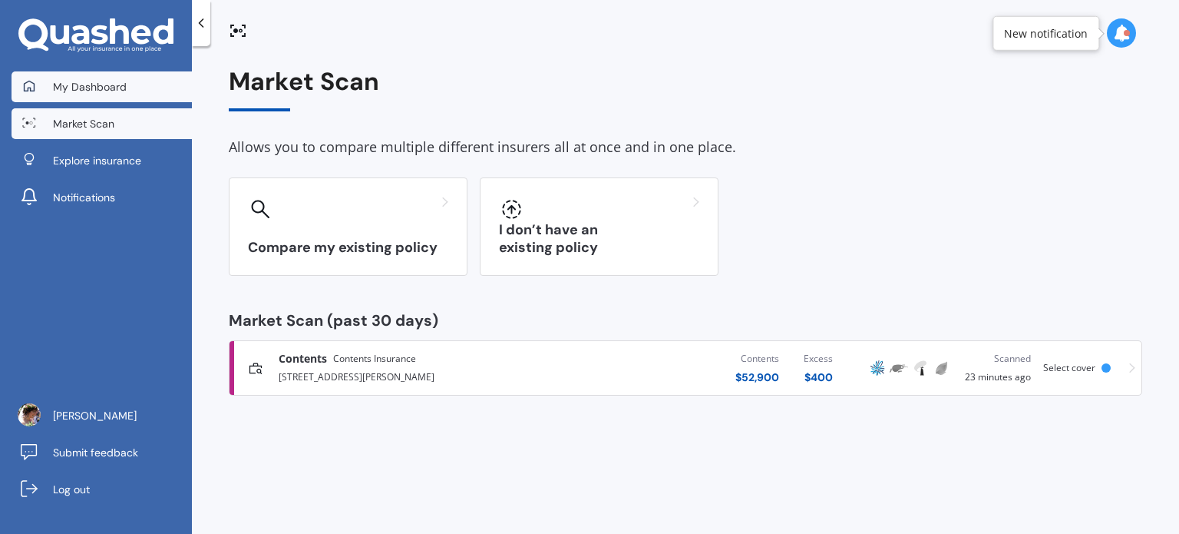
click at [88, 85] on span "My Dashboard" at bounding box center [90, 86] width 74 height 15
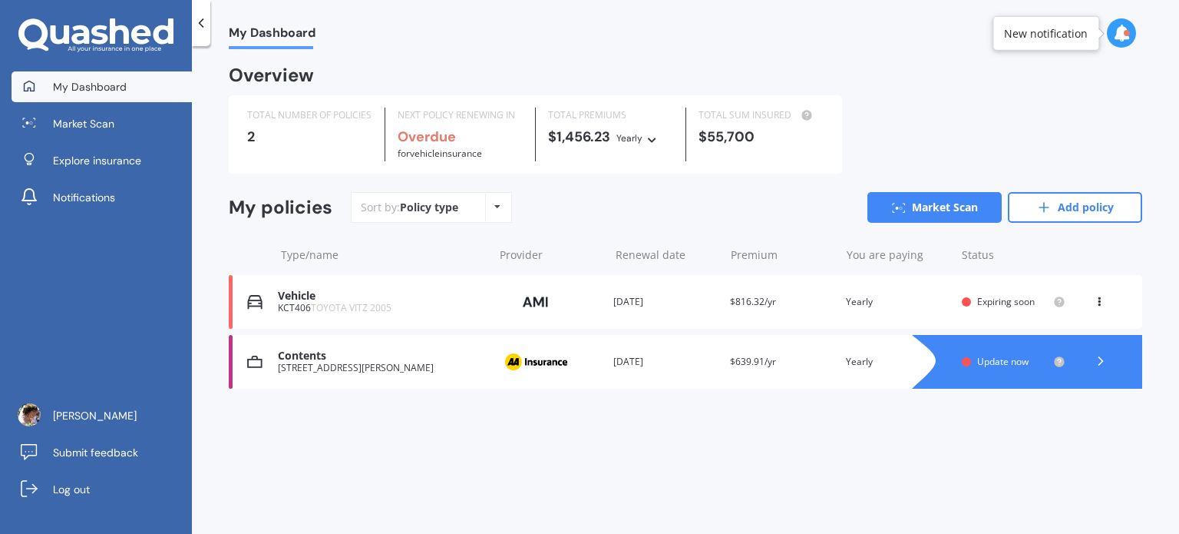
click at [419, 309] on div "KCT406 TOYOTA VITZ 2005" at bounding box center [381, 307] width 207 height 11
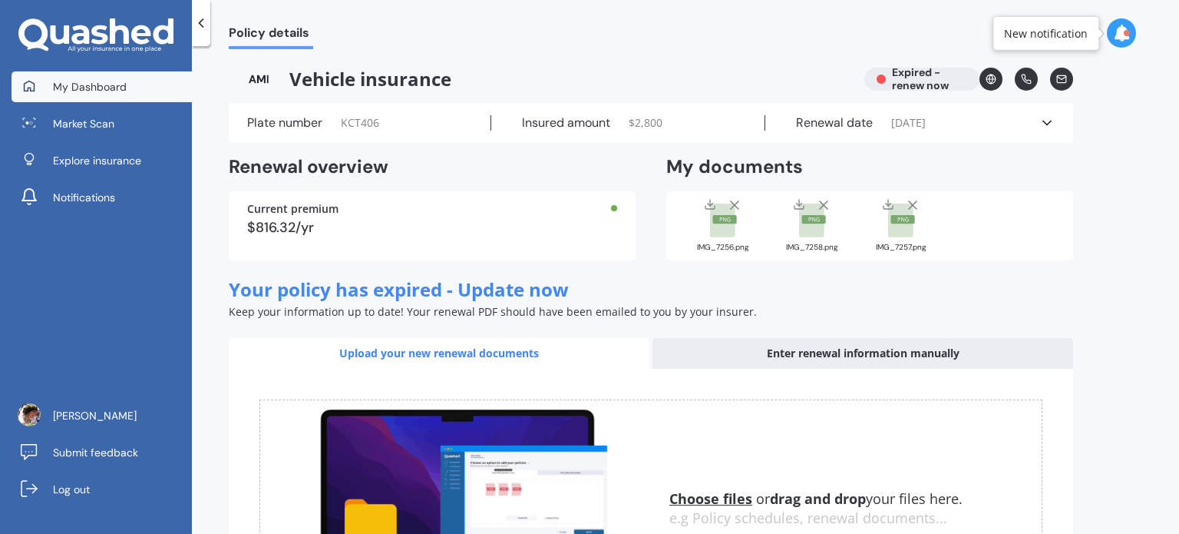
click at [92, 91] on span "My Dashboard" at bounding box center [90, 86] width 74 height 15
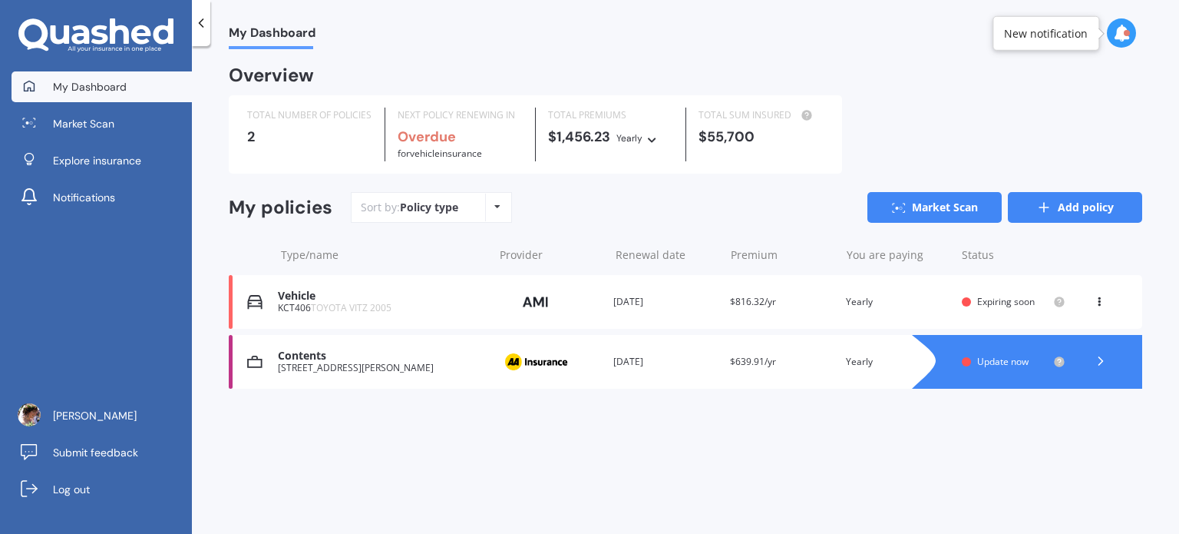
click at [1070, 215] on link "Add policy" at bounding box center [1075, 207] width 134 height 31
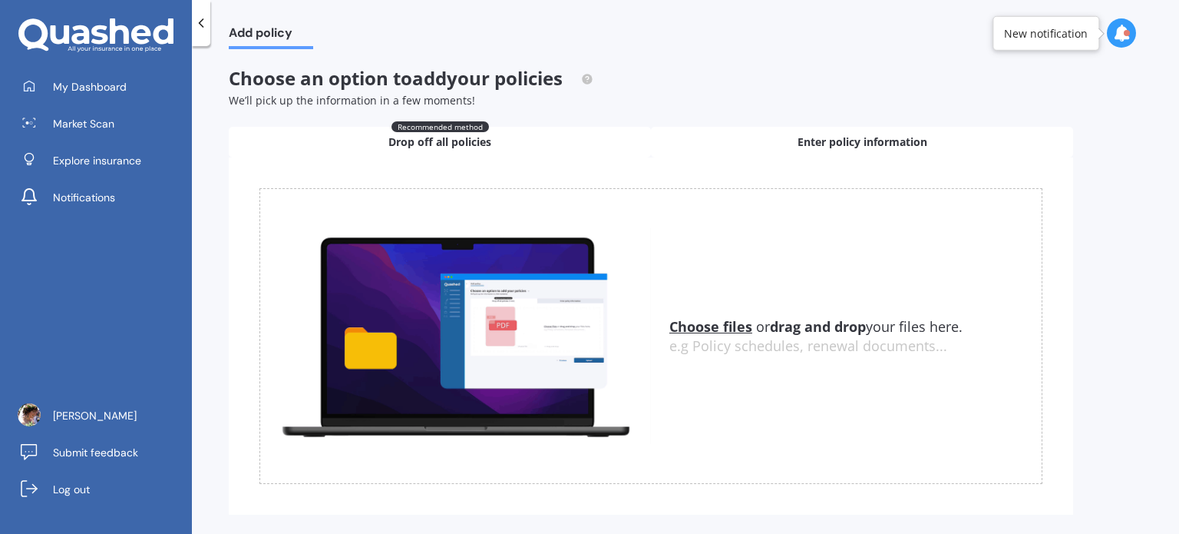
click at [800, 143] on span "Enter policy information" at bounding box center [863, 141] width 130 height 15
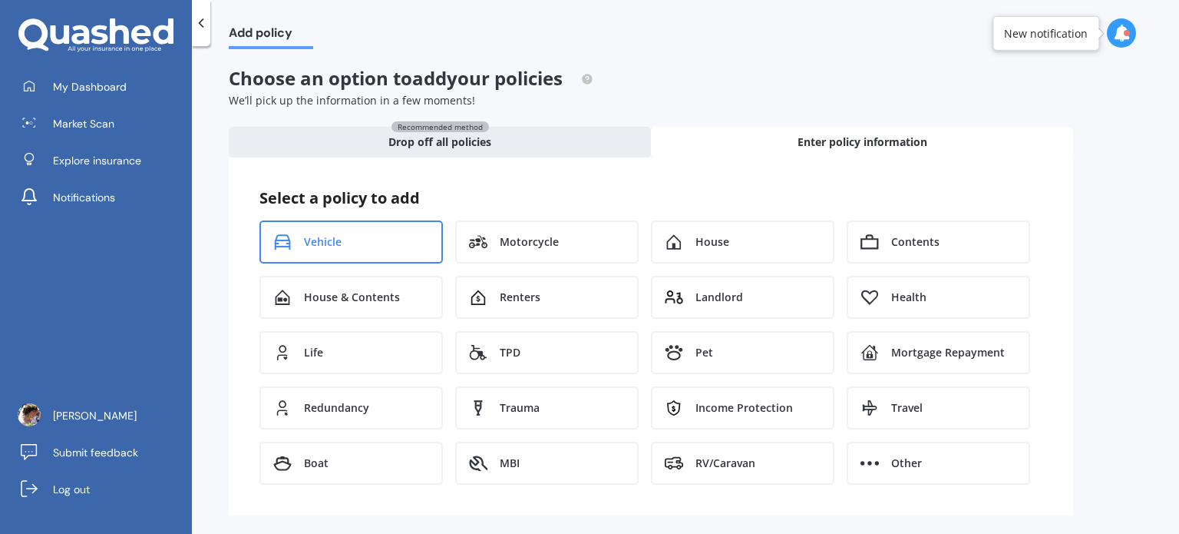
click at [378, 243] on div "Vehicle" at bounding box center [350, 241] width 183 height 43
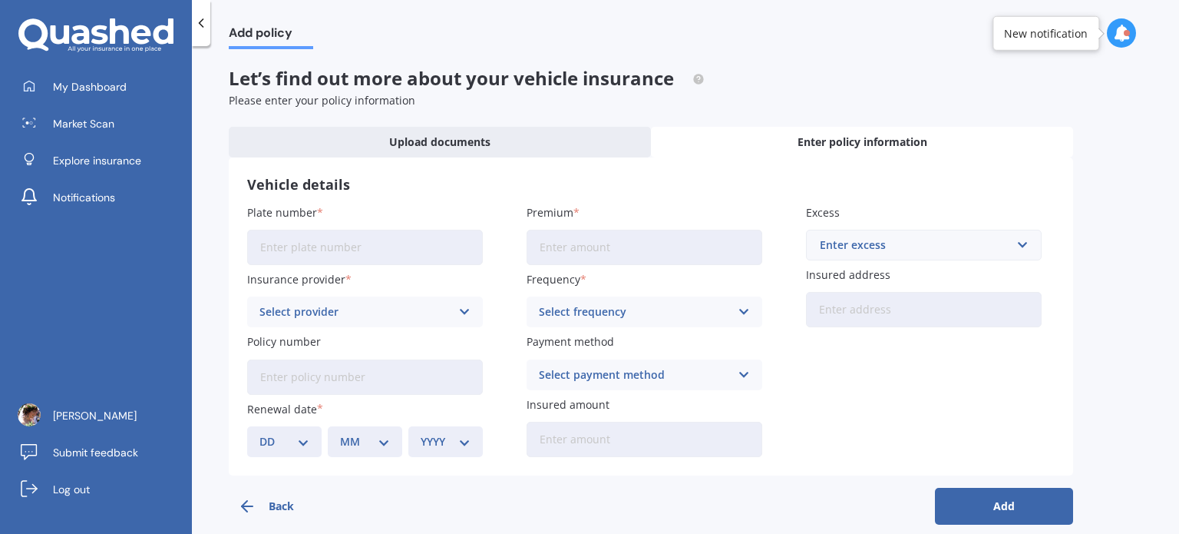
scroll to position [18, 0]
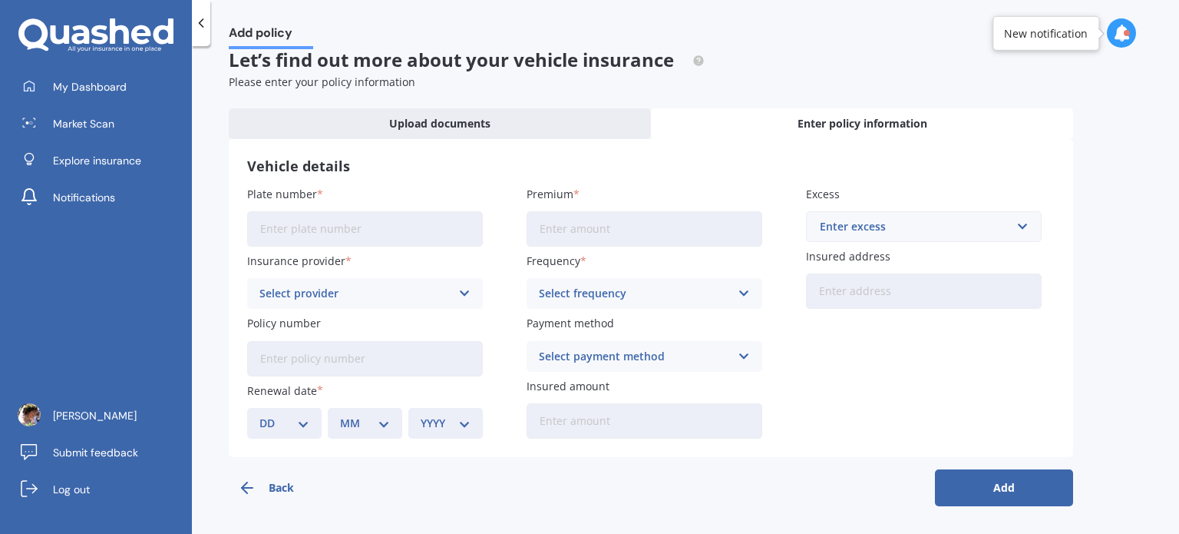
click at [372, 361] on input "Policy number" at bounding box center [365, 358] width 236 height 35
paste input "AMV032895746"
type input "AMV032895746"
click at [355, 226] on input "Plate number" at bounding box center [365, 228] width 236 height 35
type input "KCT406"
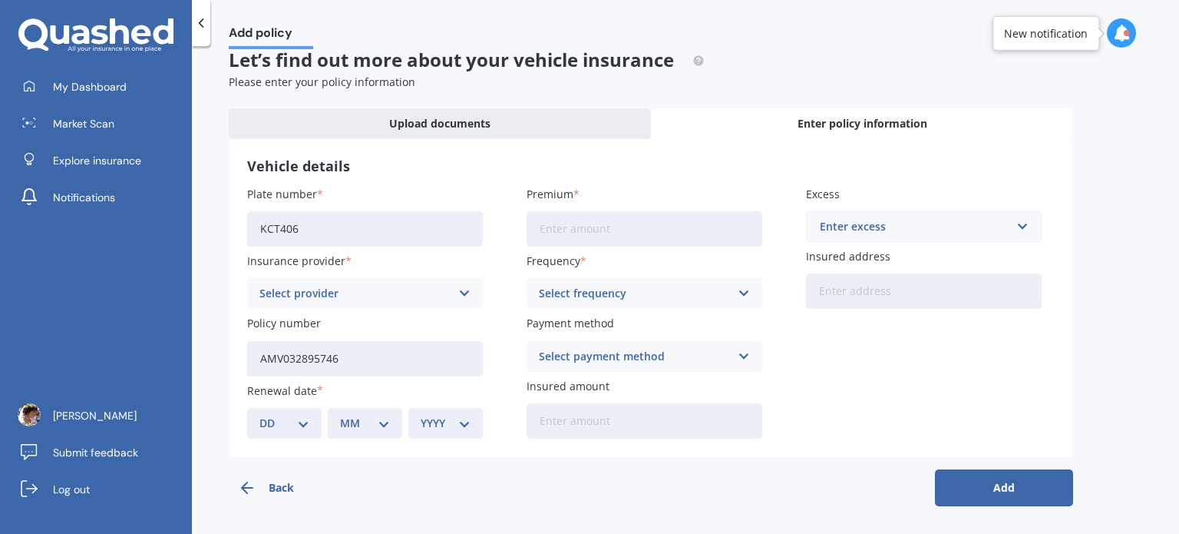
click at [378, 292] on div "Select provider" at bounding box center [354, 293] width 191 height 17
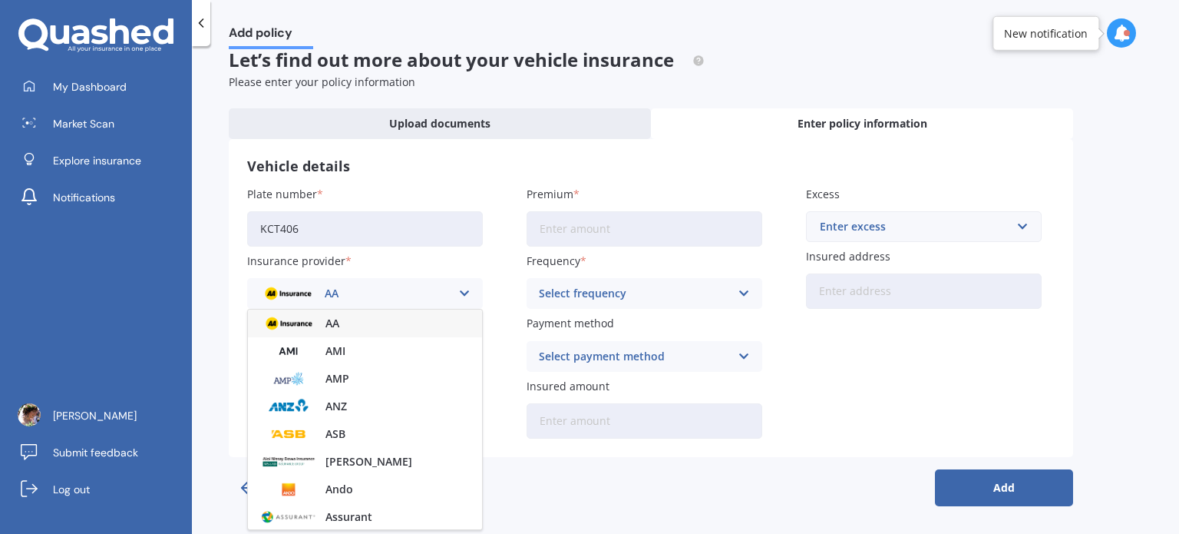
click at [362, 320] on div "AA" at bounding box center [365, 323] width 234 height 28
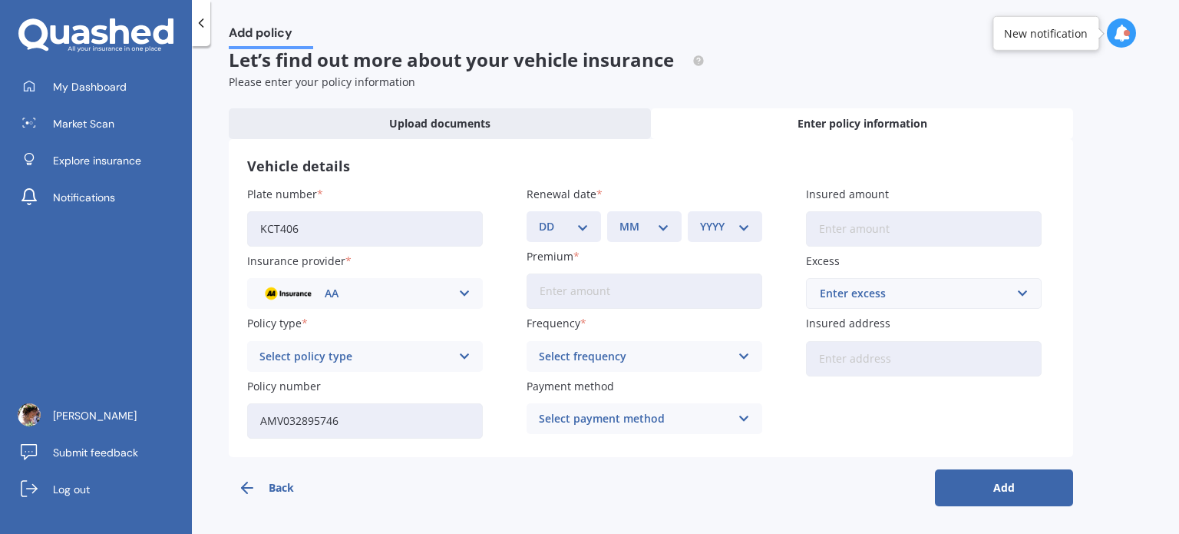
click at [580, 288] on input "Premium" at bounding box center [645, 290] width 236 height 35
paste input "$493.80"
type input "$493.80"
click at [650, 362] on div "Select frequency" at bounding box center [634, 356] width 191 height 17
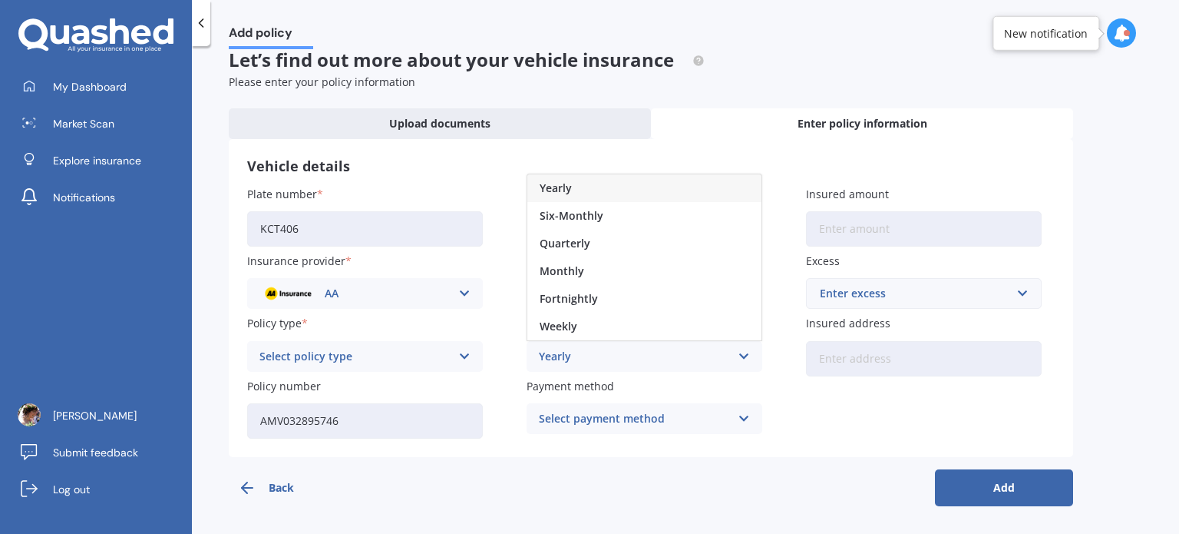
click at [613, 191] on div "Yearly" at bounding box center [644, 188] width 234 height 28
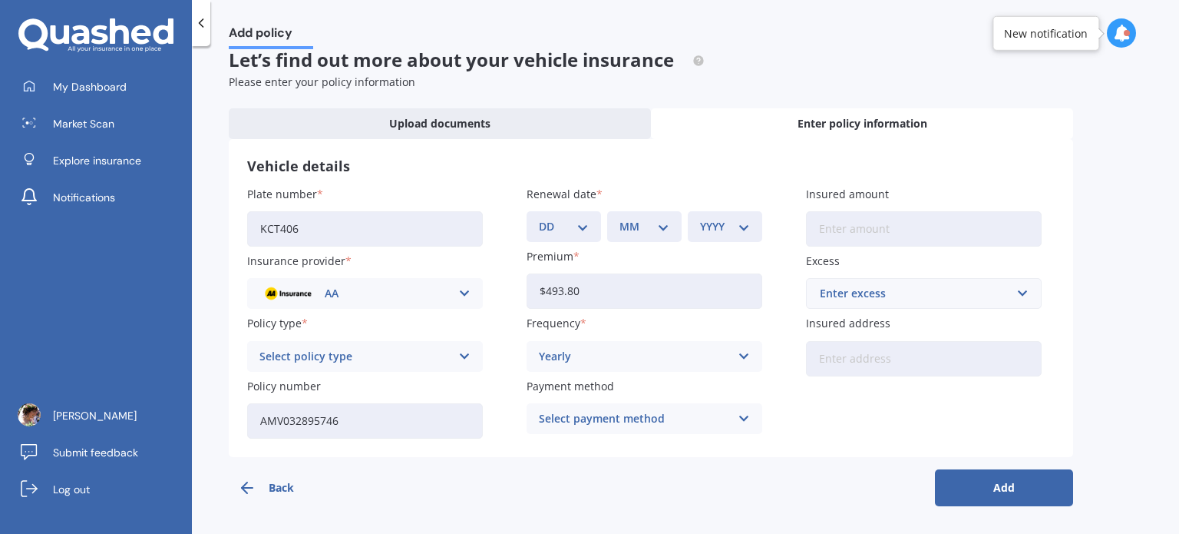
click at [588, 221] on select "DD 01 02 03 04 05 06 07 08 09 10 11 12 13 14 15 16 17 18 19 20 21 22 23 24 25 2…" at bounding box center [564, 226] width 50 height 17
click at [587, 230] on select "DD 01 02 03 04 05 06 07 08 09 10 11 12 13 14 15 16 17 18 19 20 21 22 23 24 25 2…" at bounding box center [564, 226] width 50 height 17
click at [539, 218] on select "DD 01 02 03 04 05 06 07 08 09 10 11 12 13 14 15 16 17 18 19 20 21 22 23 24 25 2…" at bounding box center [564, 226] width 50 height 17
click at [571, 230] on select "DD 01 02 03 04 05 06 07 08 09 10 11 12 13 14 15 16 17 18 19 20 21 22 23 24 25 2…" at bounding box center [564, 226] width 50 height 17
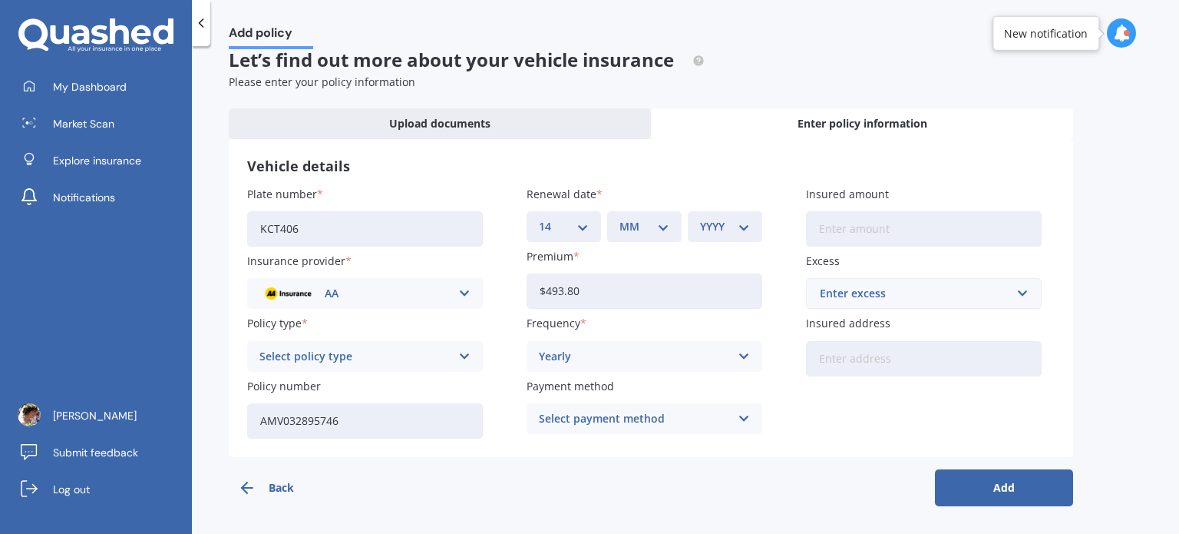
select select "15"
click at [539, 218] on select "DD 01 02 03 04 05 06 07 08 09 10 11 12 13 14 15 16 17 18 19 20 21 22 23 24 25 2…" at bounding box center [564, 226] width 50 height 17
click at [651, 224] on select "MM 01 02 03 04 05 06 07 08 09 10 11 12" at bounding box center [645, 226] width 50 height 17
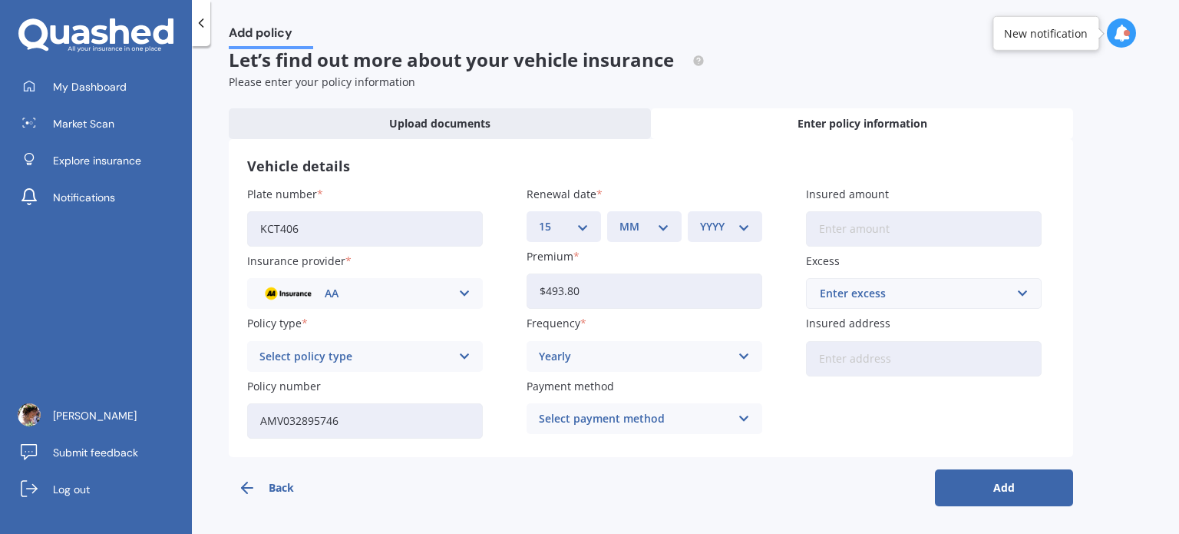
select select "04"
click at [620, 218] on select "MM 01 02 03 04 05 06 07 08 09 10 11 12" at bounding box center [645, 226] width 50 height 17
click at [732, 230] on select "YYYY 2027 2026 2025 2024 2023 2022 2021 2020 2019 2018 2017 2016 2015 2014 2013…" at bounding box center [725, 226] width 50 height 17
select select "2026"
click at [700, 218] on select "YYYY 2027 2026 2025 2024 2023 2022 2021 2020 2019 2018 2017 2016 2015 2014 2013…" at bounding box center [725, 226] width 50 height 17
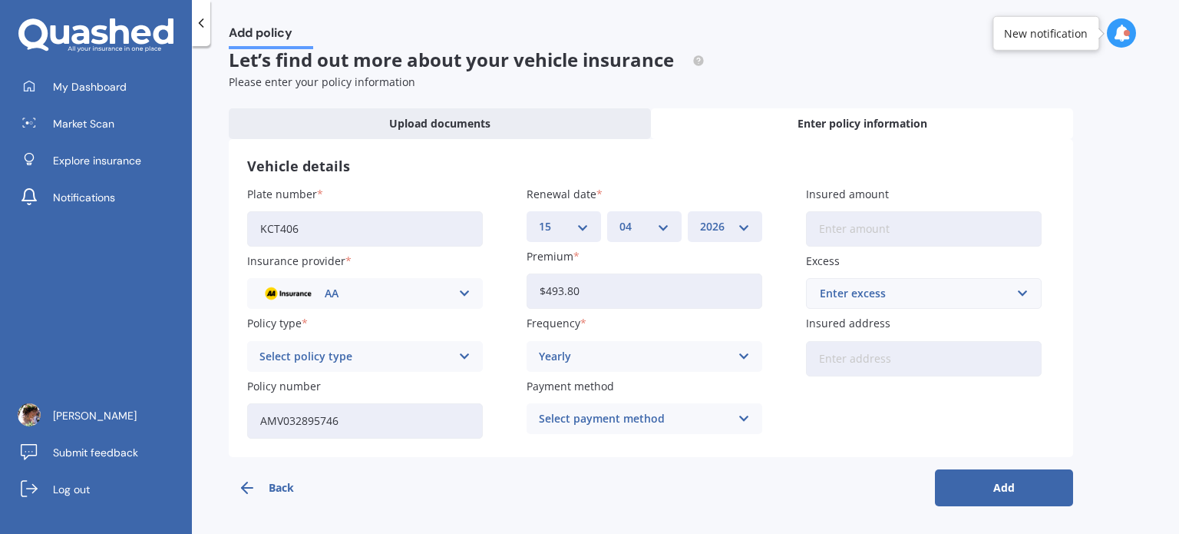
click at [897, 228] on input "Insured amount" at bounding box center [924, 228] width 236 height 35
click at [713, 428] on div "Select payment method Direct debit - bank account Direct debit - credit/debit c…" at bounding box center [645, 418] width 236 height 31
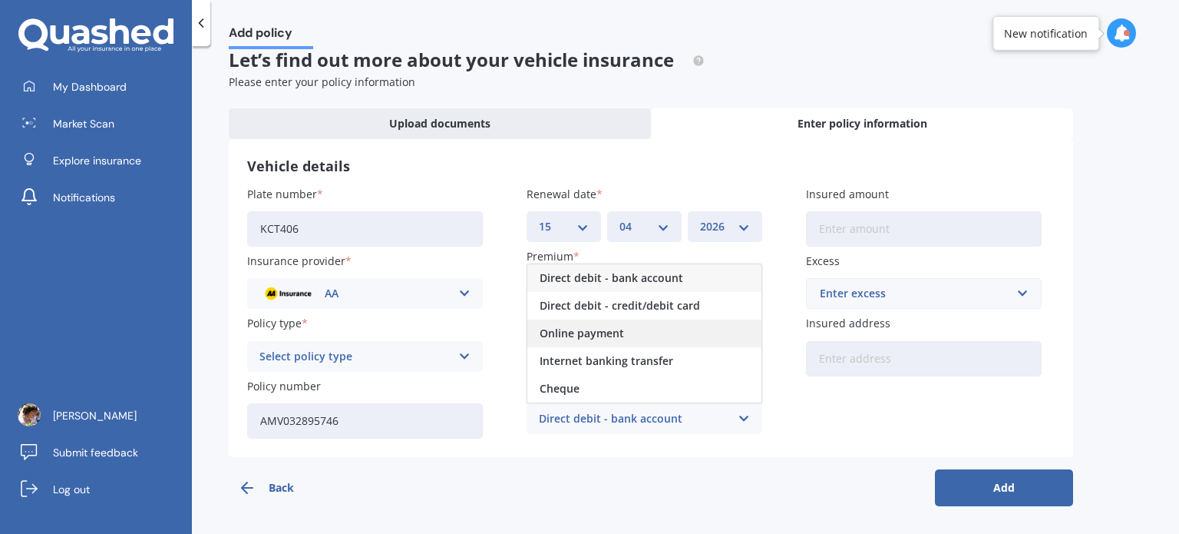
click at [656, 331] on div "Online payment" at bounding box center [644, 333] width 234 height 28
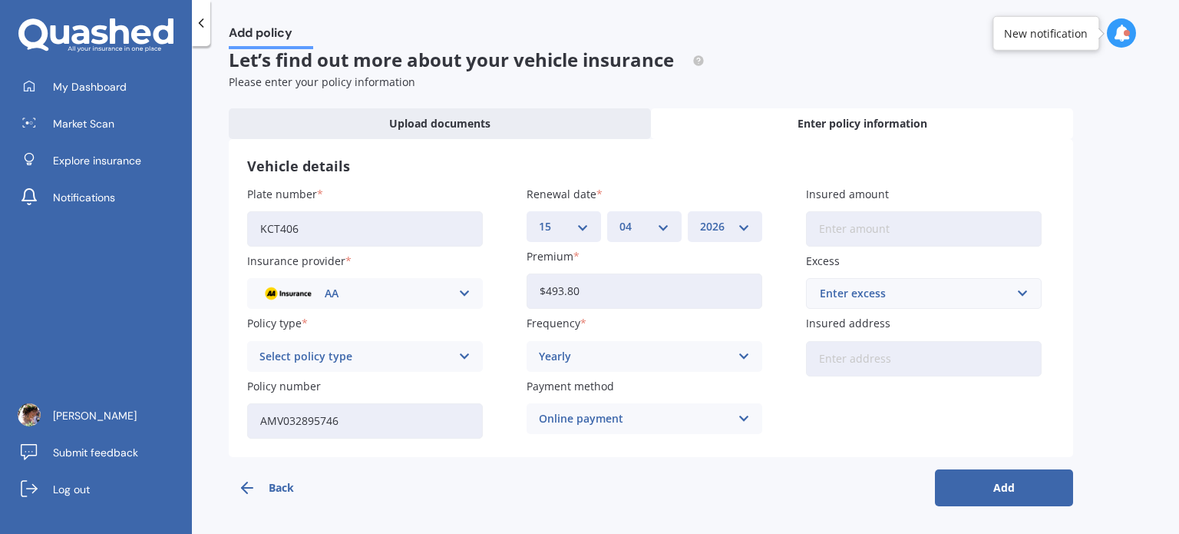
click at [896, 223] on input "Insured amount" at bounding box center [924, 228] width 236 height 35
type input "$1,800"
click at [901, 299] on div "Enter excess" at bounding box center [915, 293] width 190 height 17
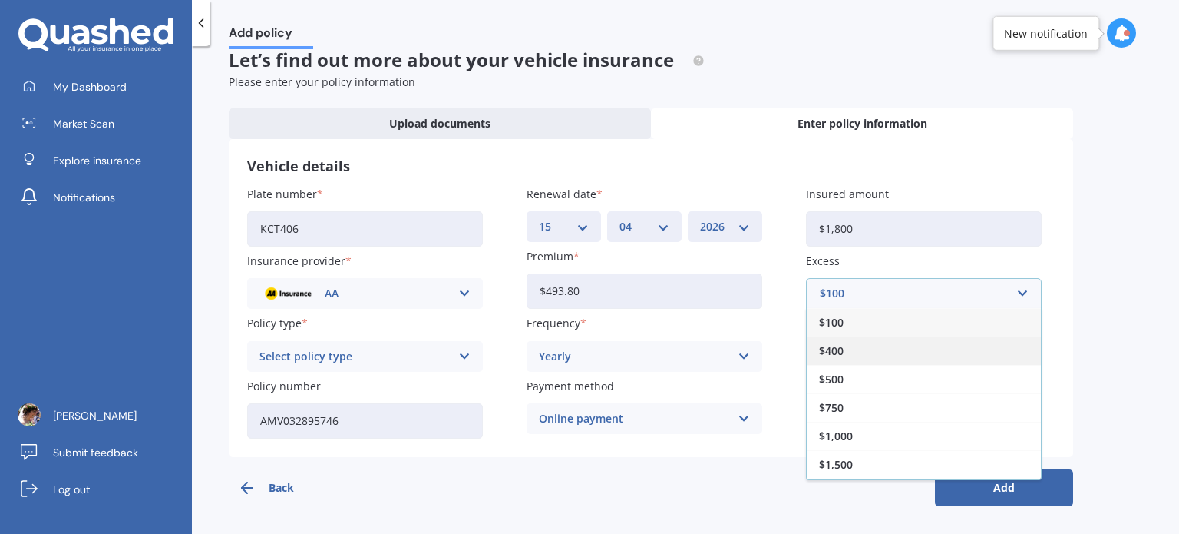
click at [851, 349] on div "$400" at bounding box center [924, 350] width 234 height 28
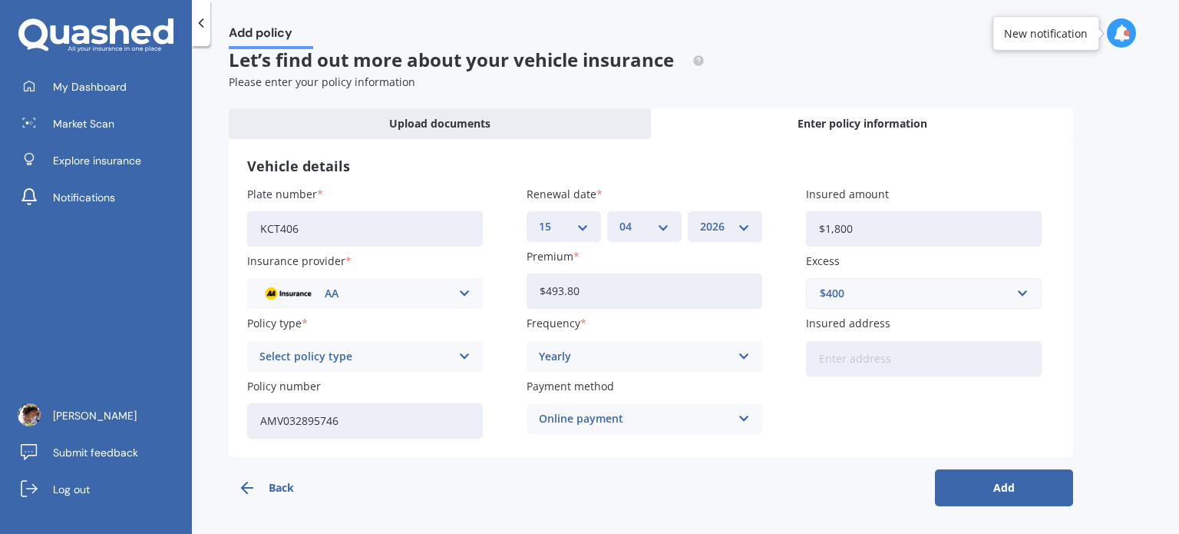
click at [951, 288] on div "$400" at bounding box center [915, 293] width 190 height 17
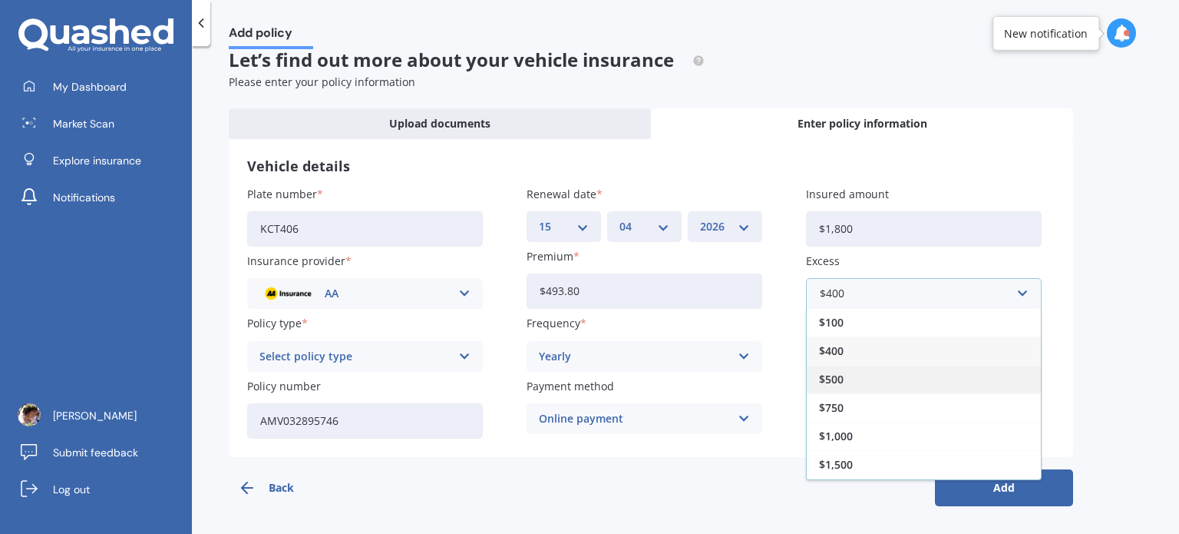
click at [869, 372] on div "$500" at bounding box center [924, 379] width 234 height 28
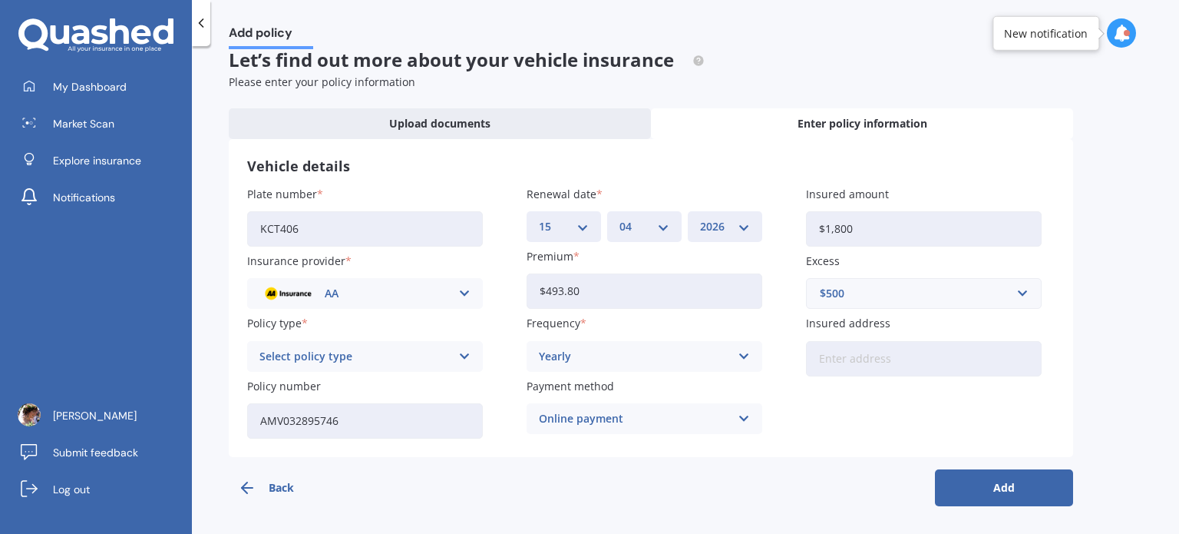
click at [881, 365] on input "Insured address" at bounding box center [924, 358] width 236 height 35
type input "4A Heather Place, Melville, Hamilton 3206"
click at [1020, 484] on button "Add" at bounding box center [1004, 487] width 138 height 37
click at [411, 355] on div "Select policy type" at bounding box center [357, 356] width 183 height 17
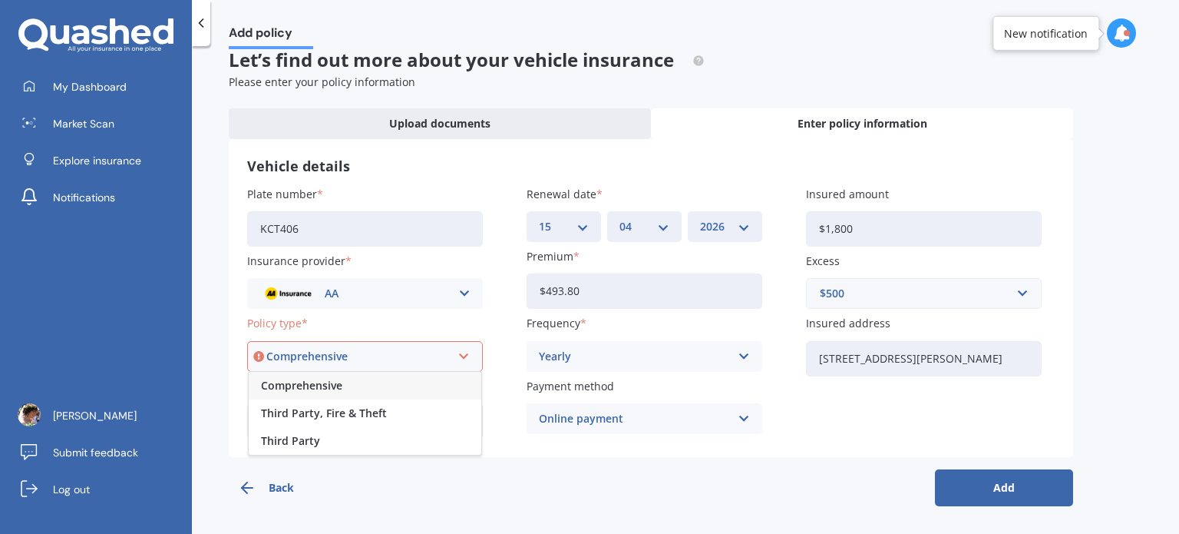
click at [384, 383] on div "Comprehensive" at bounding box center [365, 386] width 233 height 28
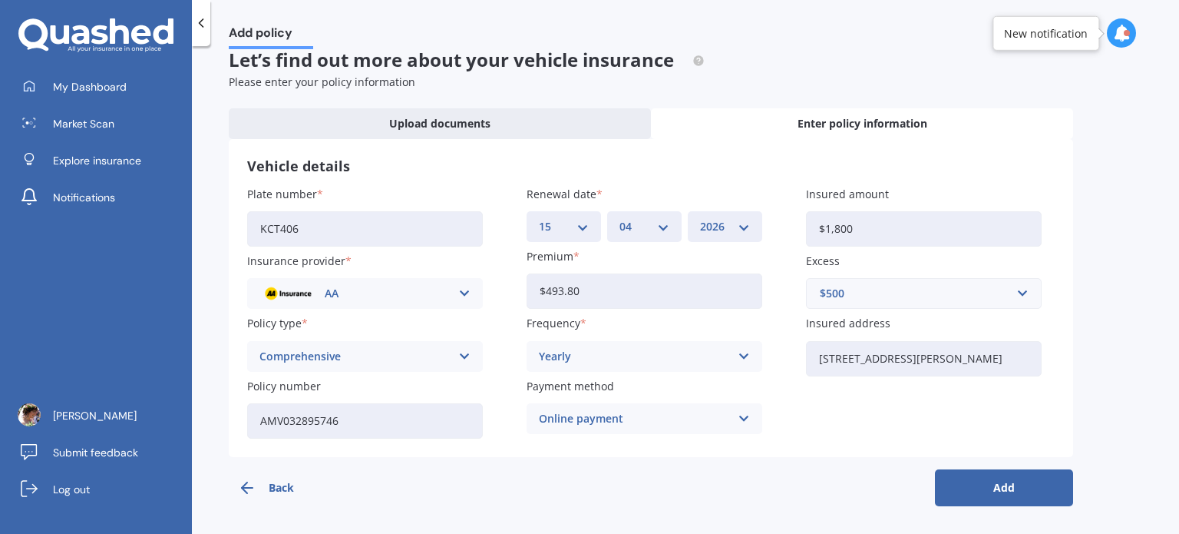
click at [1029, 487] on button "Add" at bounding box center [1004, 487] width 138 height 37
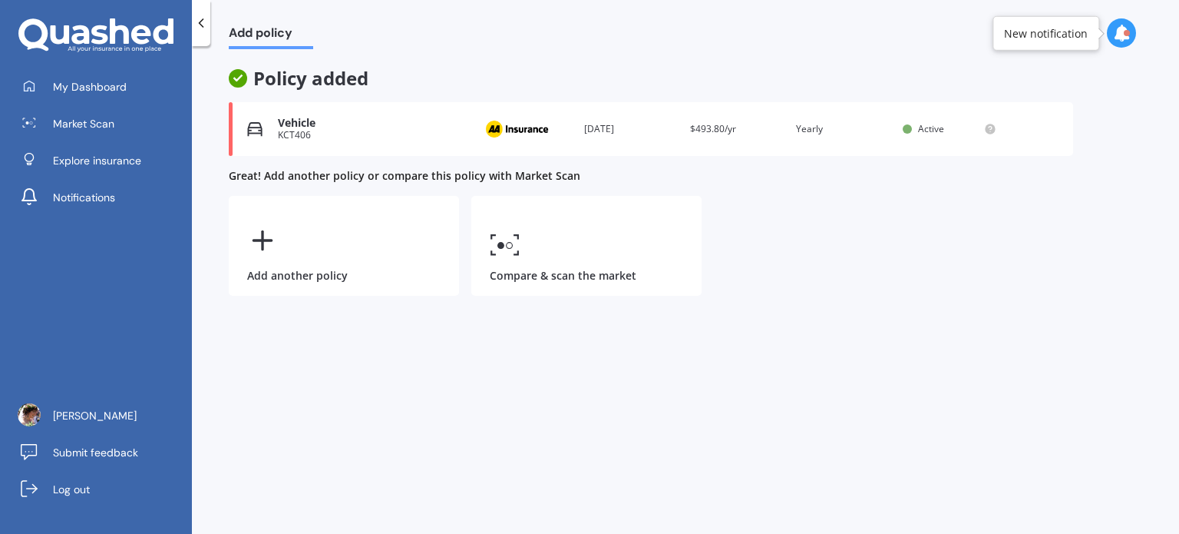
scroll to position [0, 0]
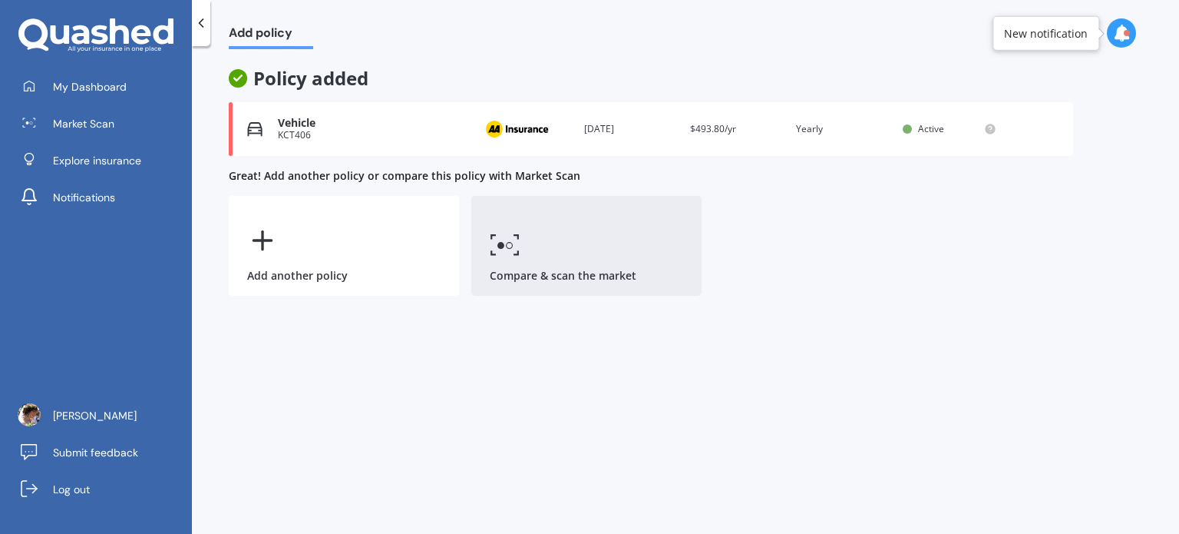
click at [598, 255] on link "Compare & scan the market" at bounding box center [586, 246] width 230 height 100
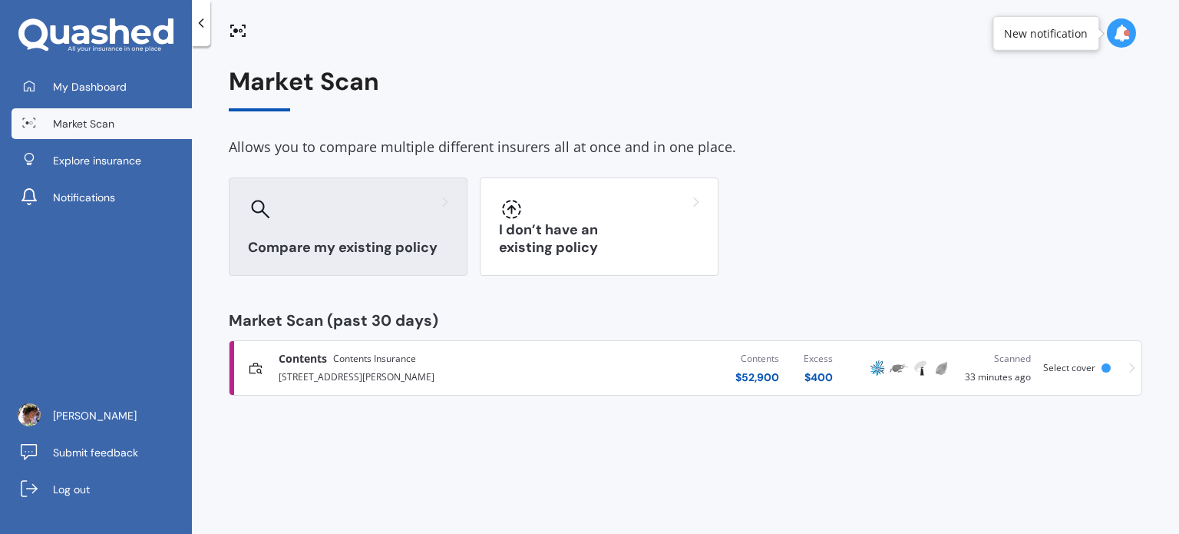
click at [421, 233] on div "Compare my existing policy" at bounding box center [348, 226] width 239 height 98
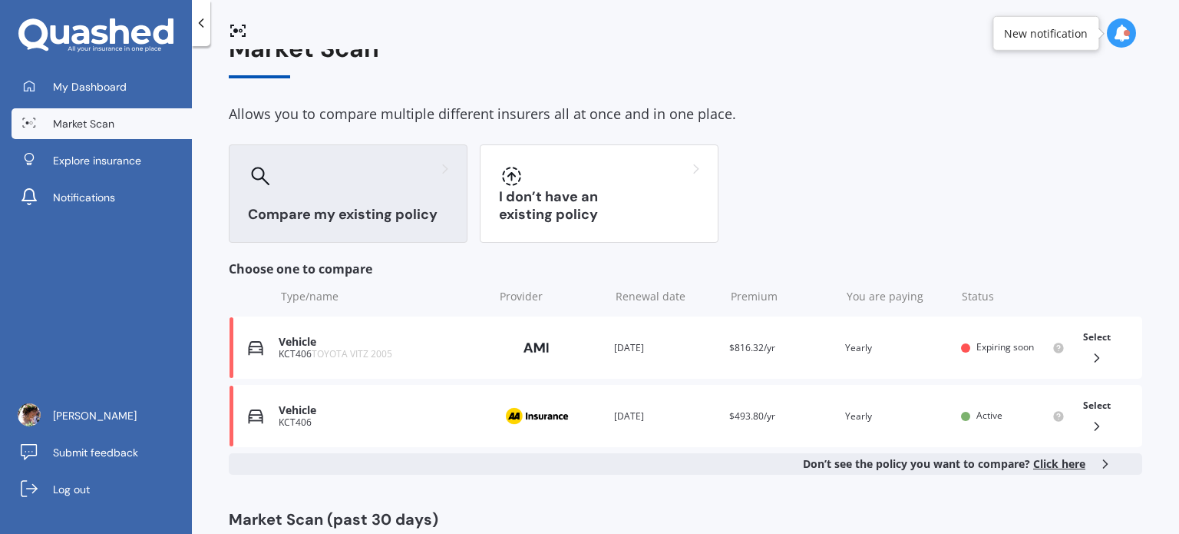
scroll to position [36, 0]
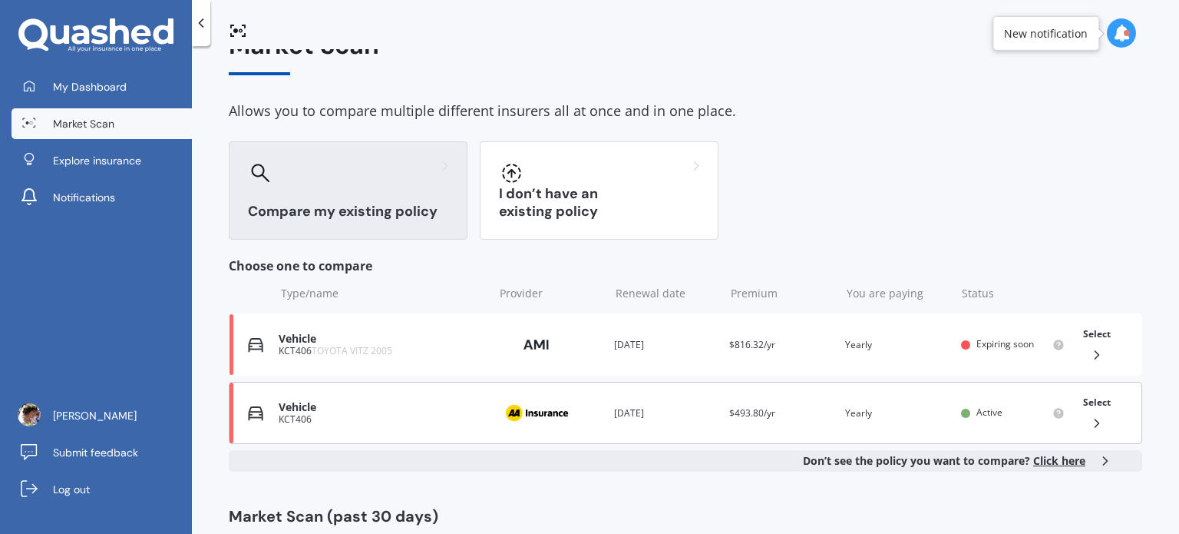
click at [404, 401] on div "Vehicle" at bounding box center [382, 407] width 207 height 13
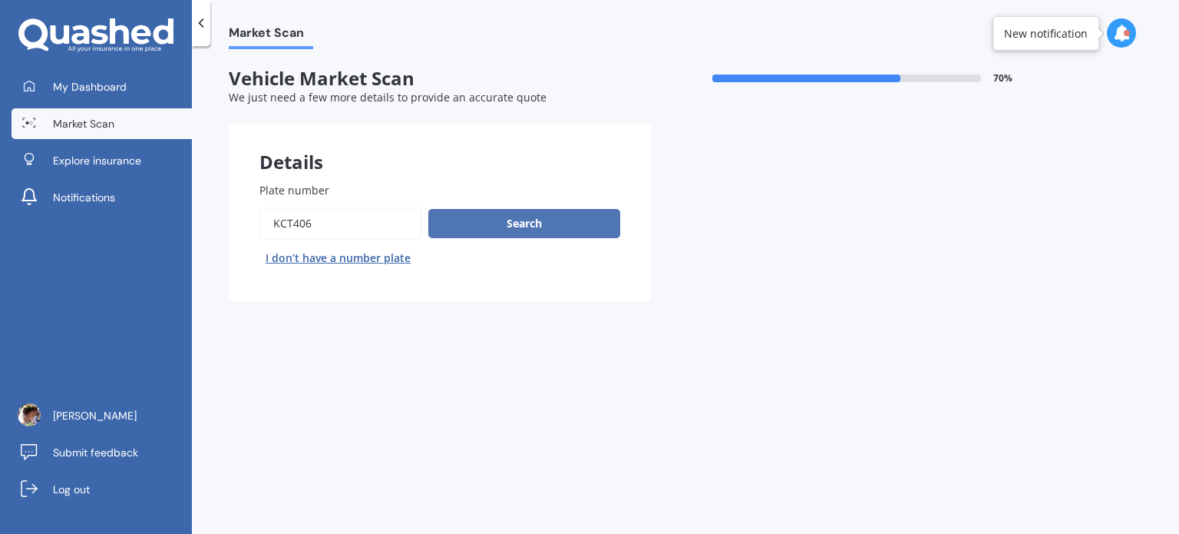
click at [530, 223] on button "Search" at bounding box center [524, 223] width 192 height 29
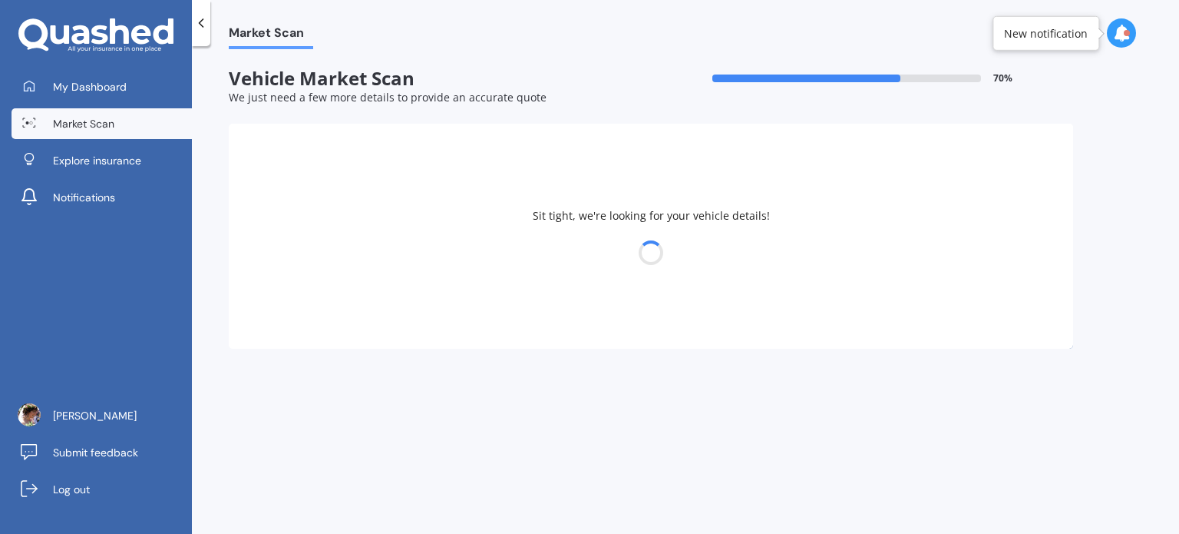
select select "TOYOTA"
select select "VITZ"
select select "08"
select select "12"
select select "1996"
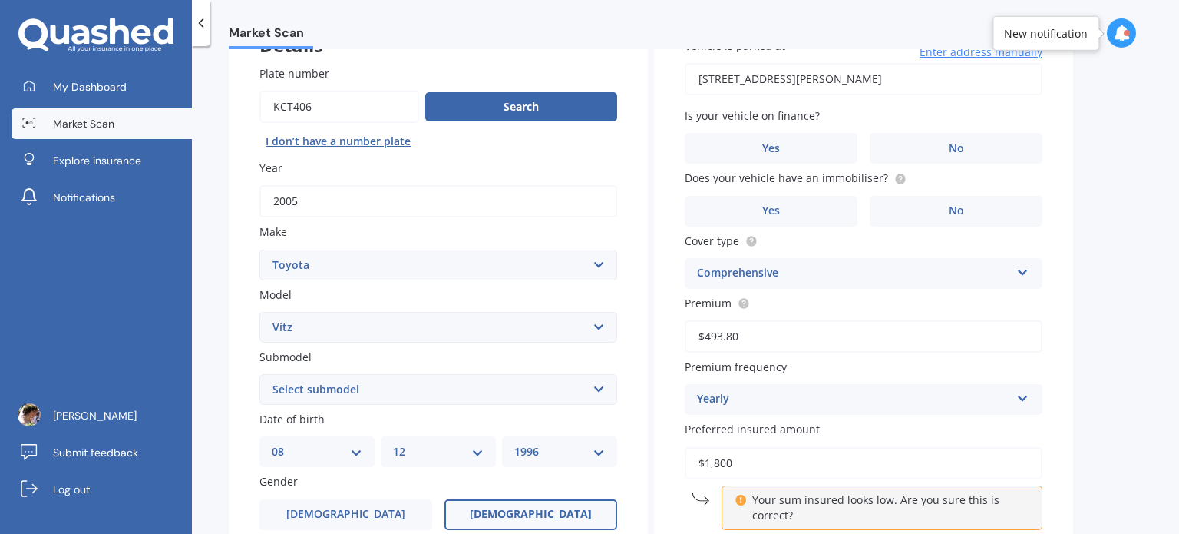
scroll to position [155, 0]
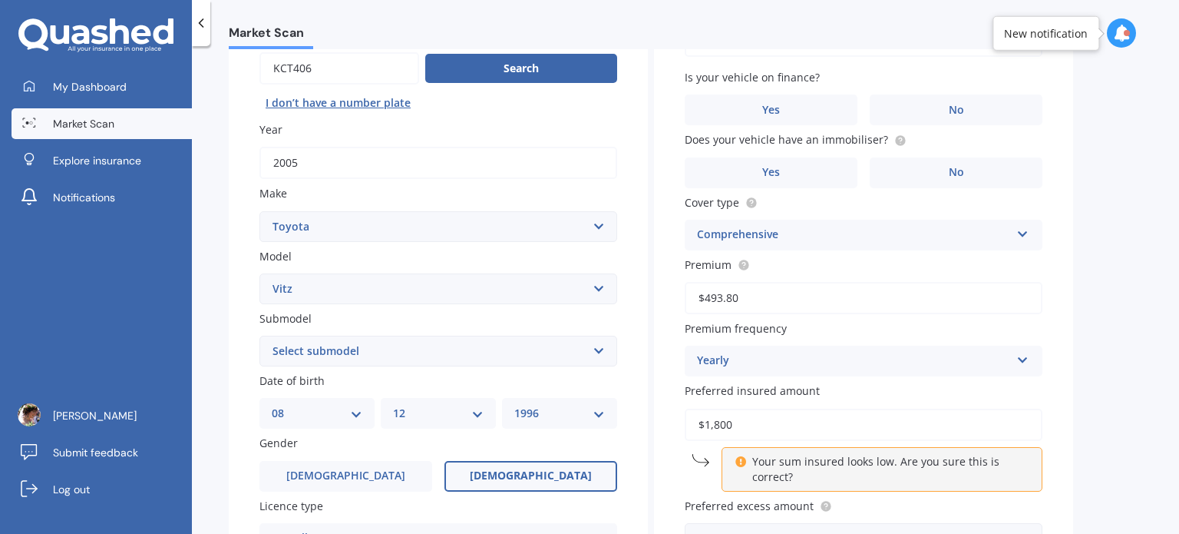
click at [565, 355] on select "Select submodel (All) Hybrid RS RS Turbo" at bounding box center [438, 350] width 358 height 31
click at [405, 357] on select "Select submodel (All) Hybrid RS RS Turbo" at bounding box center [438, 350] width 358 height 31
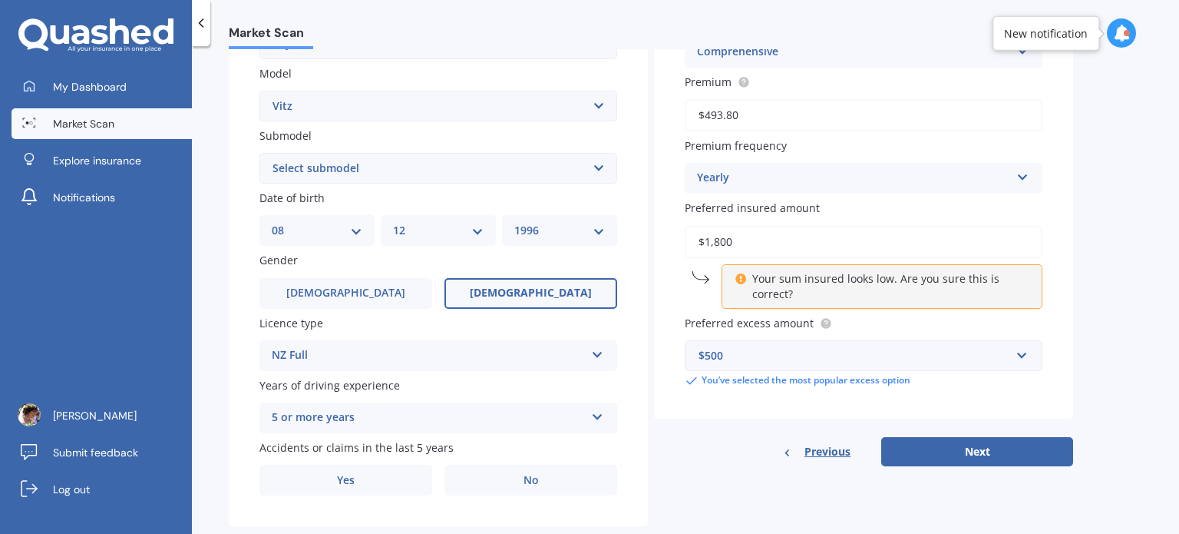
scroll to position [370, 0]
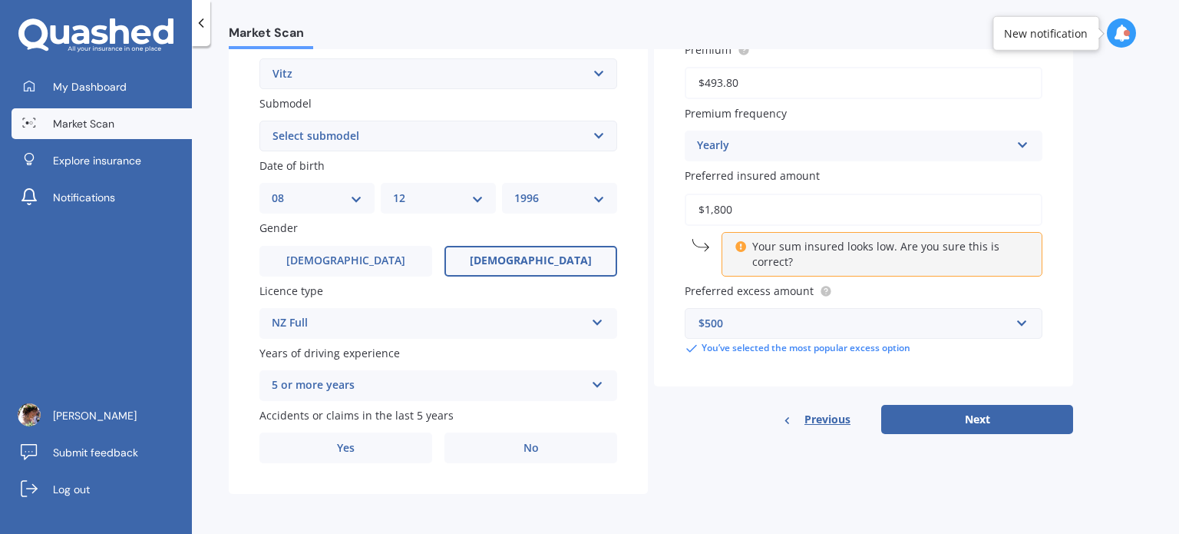
click at [549, 376] on div "5 or more years" at bounding box center [428, 385] width 313 height 18
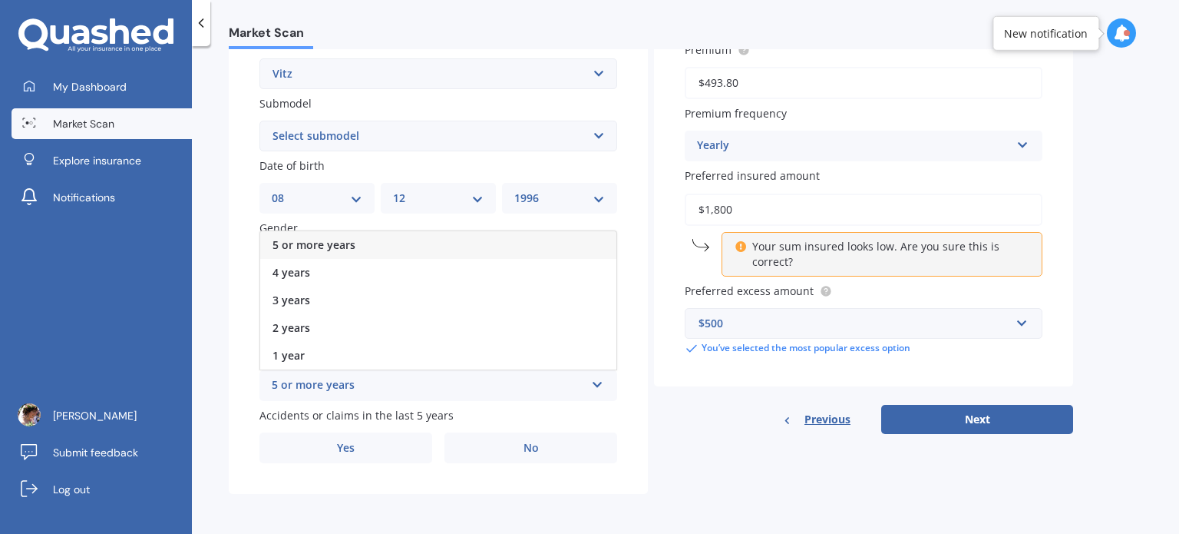
click at [549, 376] on div "5 or more years" at bounding box center [428, 385] width 313 height 18
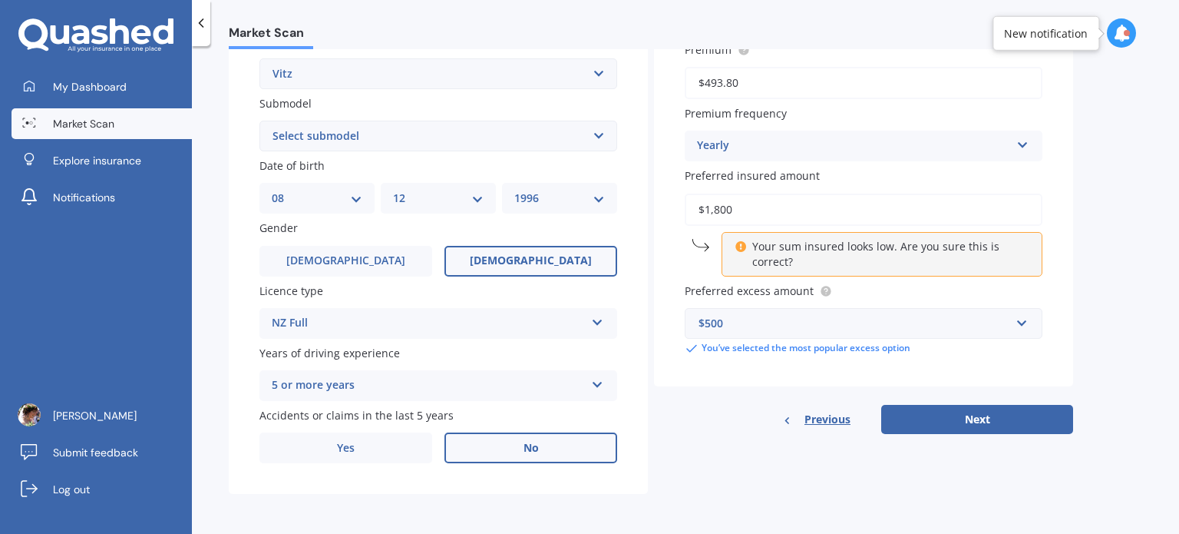
click at [533, 448] on span "No" at bounding box center [531, 447] width 15 height 13
click at [0, 0] on input "No" at bounding box center [0, 0] width 0 height 0
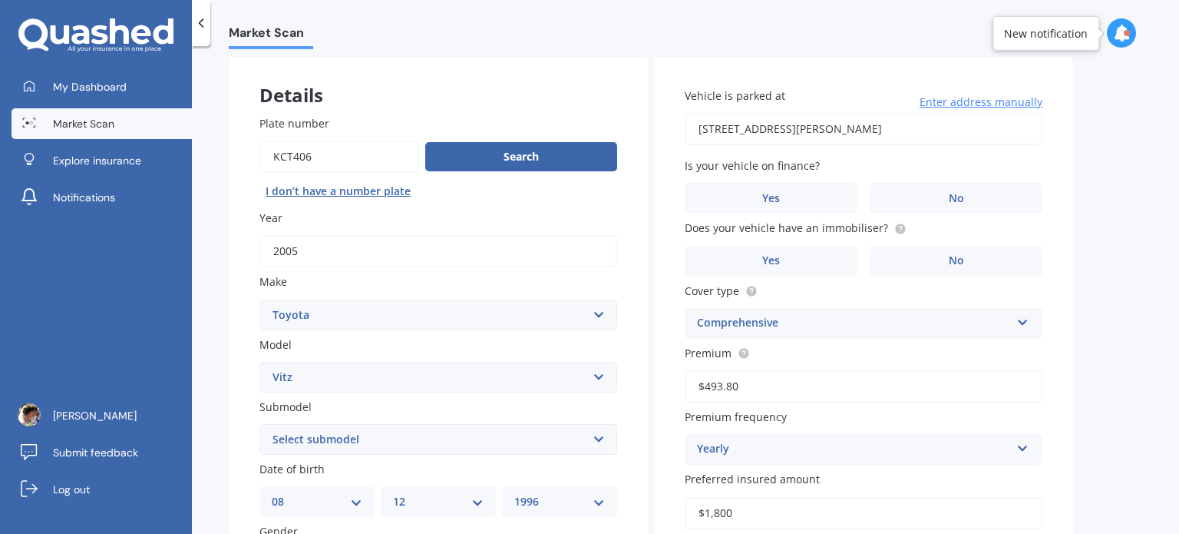
scroll to position [66, 0]
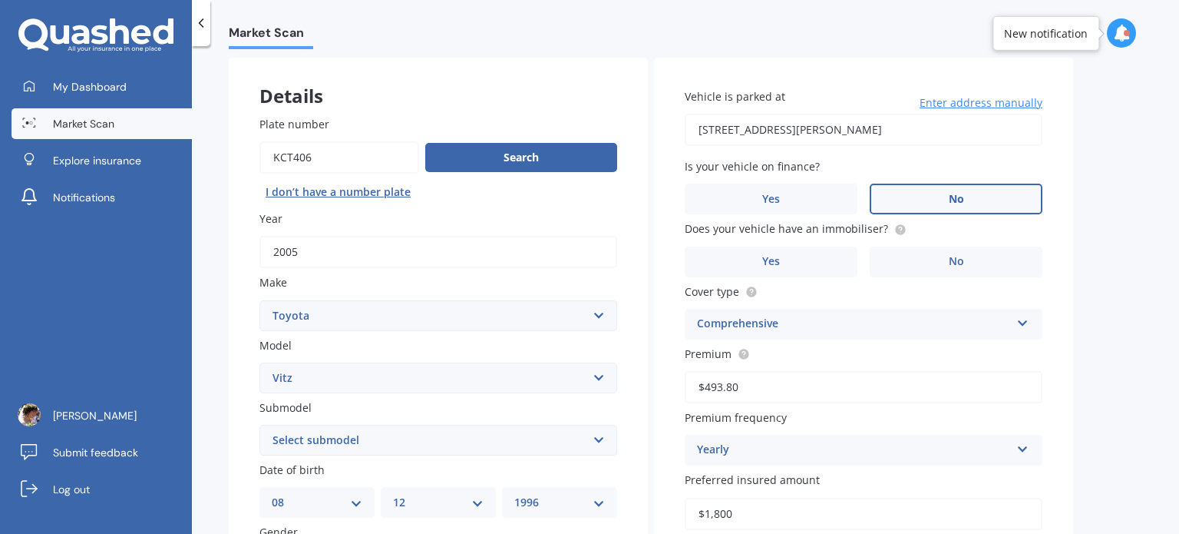
click at [964, 202] on label "No" at bounding box center [956, 198] width 173 height 31
click at [0, 0] on input "No" at bounding box center [0, 0] width 0 height 0
click at [816, 266] on label "Yes" at bounding box center [771, 261] width 173 height 31
click at [0, 0] on input "Yes" at bounding box center [0, 0] width 0 height 0
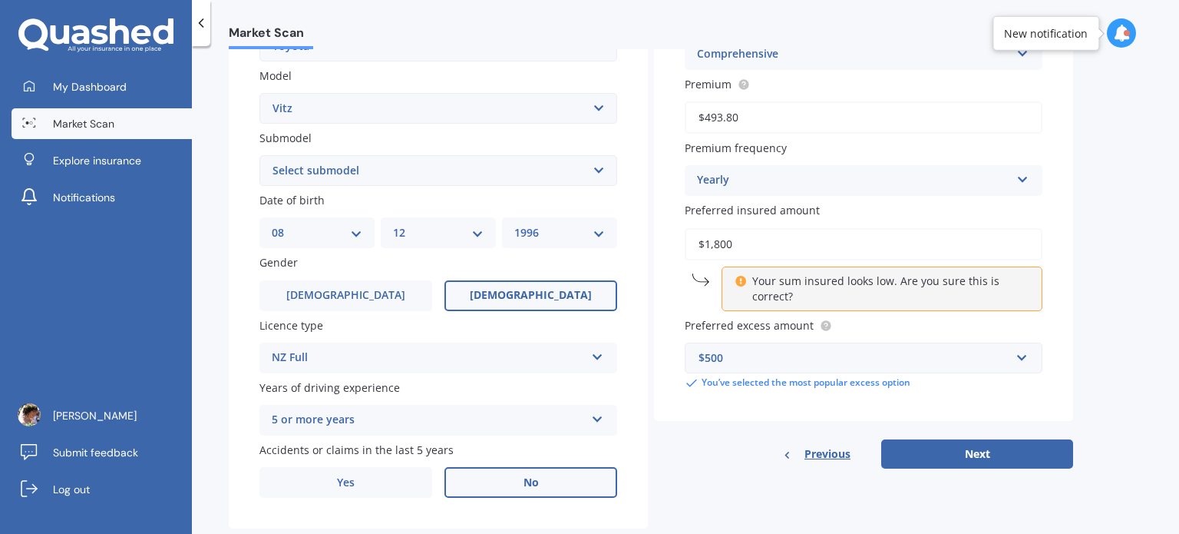
scroll to position [370, 0]
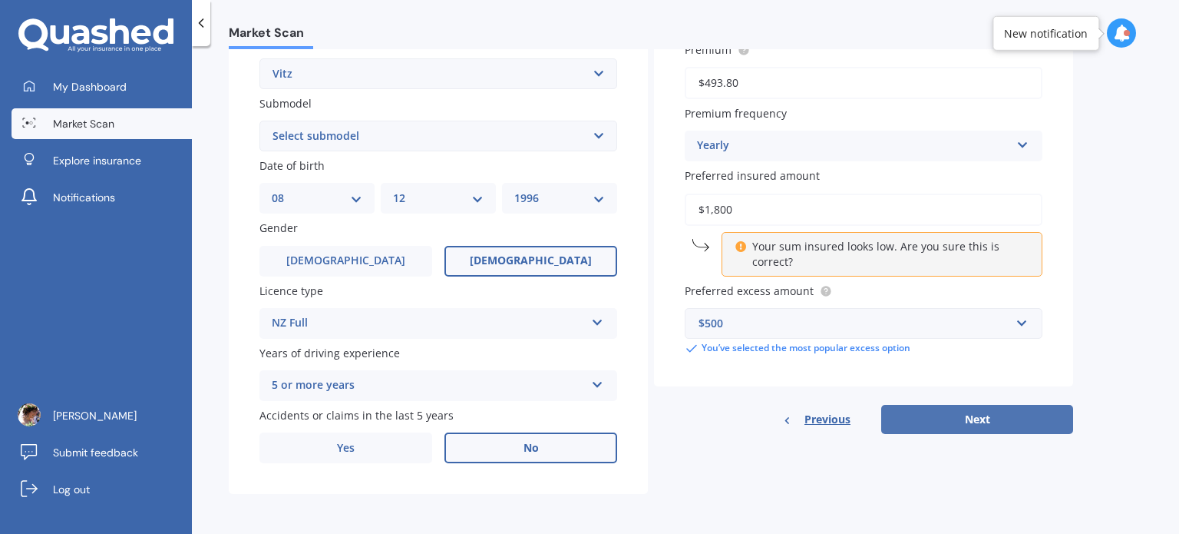
click at [986, 417] on button "Next" at bounding box center [977, 419] width 192 height 29
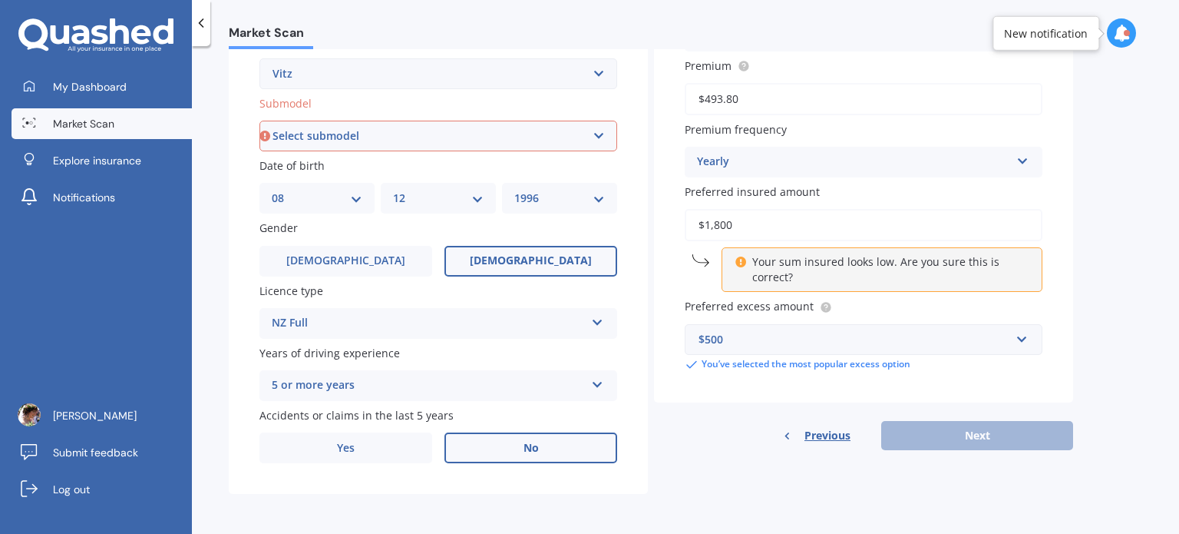
click at [1000, 438] on div "Previous Next" at bounding box center [863, 435] width 419 height 29
click at [572, 140] on select "Select submodel (All) Hybrid RS RS Turbo" at bounding box center [438, 136] width 358 height 31
click at [537, 124] on select "Select submodel (All) Hybrid RS RS Turbo" at bounding box center [438, 136] width 358 height 31
select select "(ALL)"
click at [259, 121] on select "Select submodel (All) Hybrid RS RS Turbo" at bounding box center [438, 136] width 358 height 31
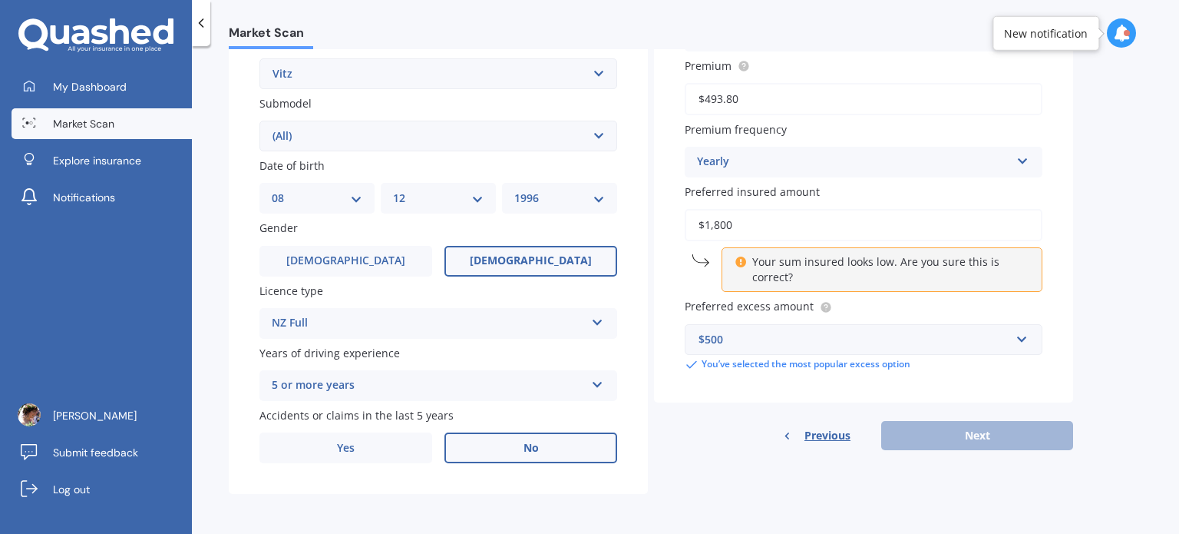
click at [949, 434] on div "Previous Next" at bounding box center [863, 435] width 419 height 29
click at [952, 441] on div "Previous Next" at bounding box center [863, 435] width 419 height 29
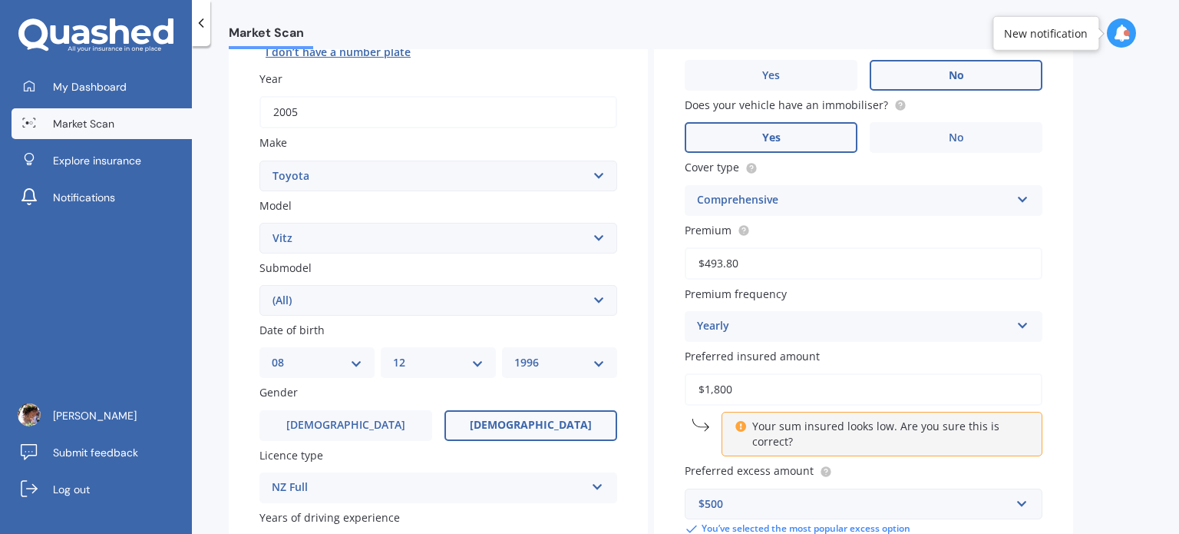
scroll to position [198, 0]
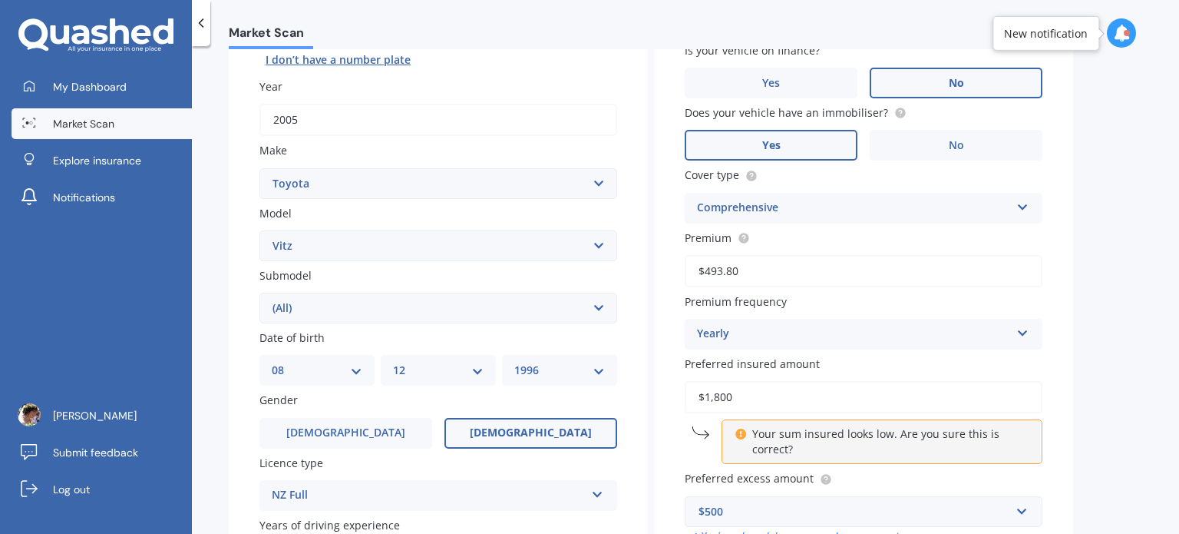
click at [844, 432] on p "Your sum insured looks low. Are you sure this is correct?" at bounding box center [887, 441] width 271 height 31
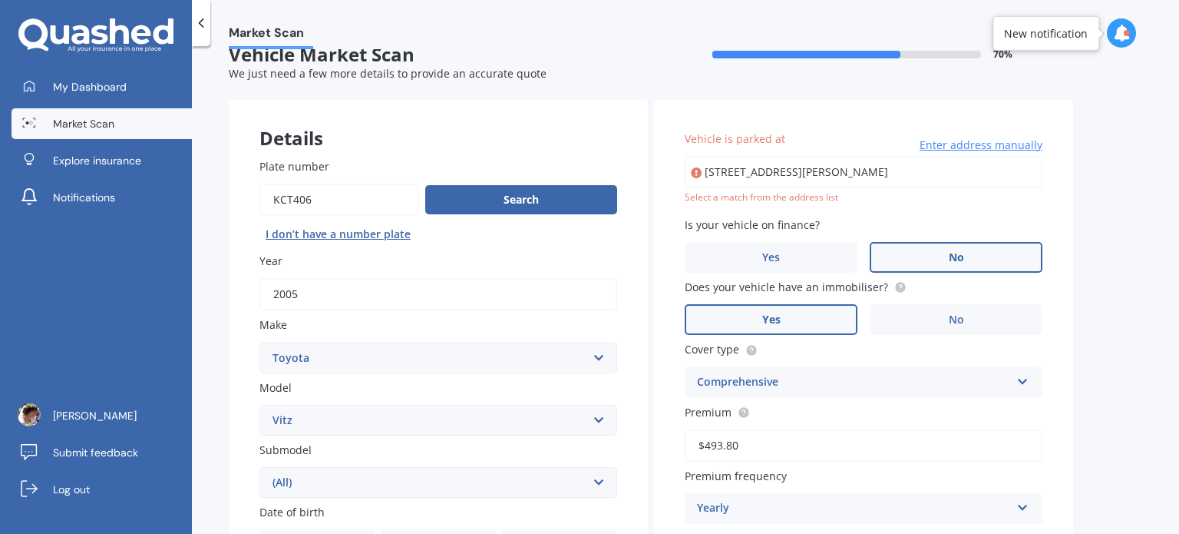
scroll to position [0, 0]
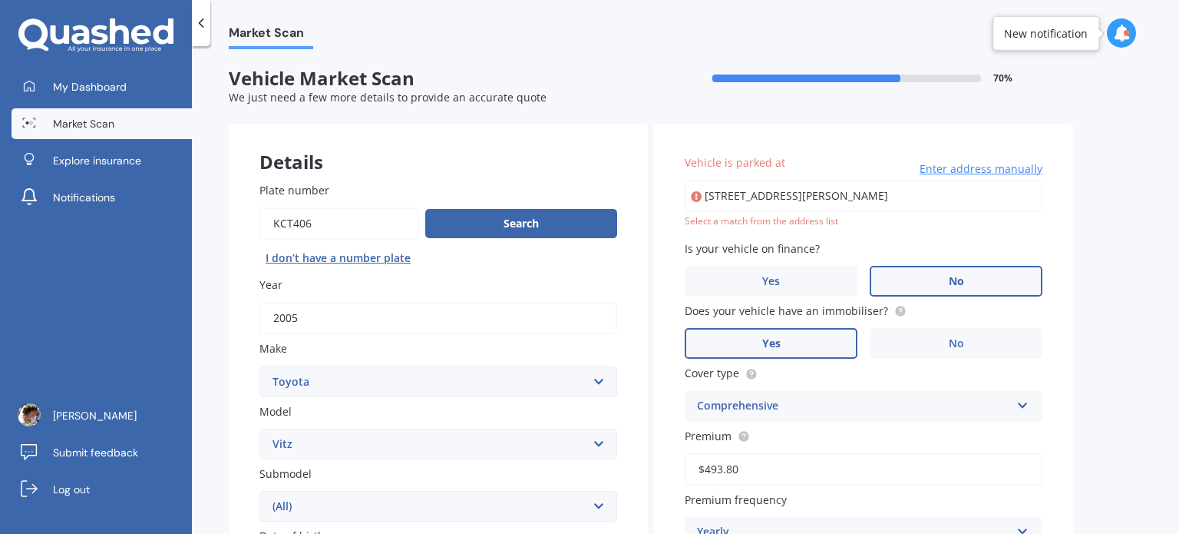
click at [927, 199] on input "4A Heather Place, Melville, Hamilton 3206" at bounding box center [864, 196] width 358 height 32
type input "4A Heather Place, Melville, Hamilton 3206"
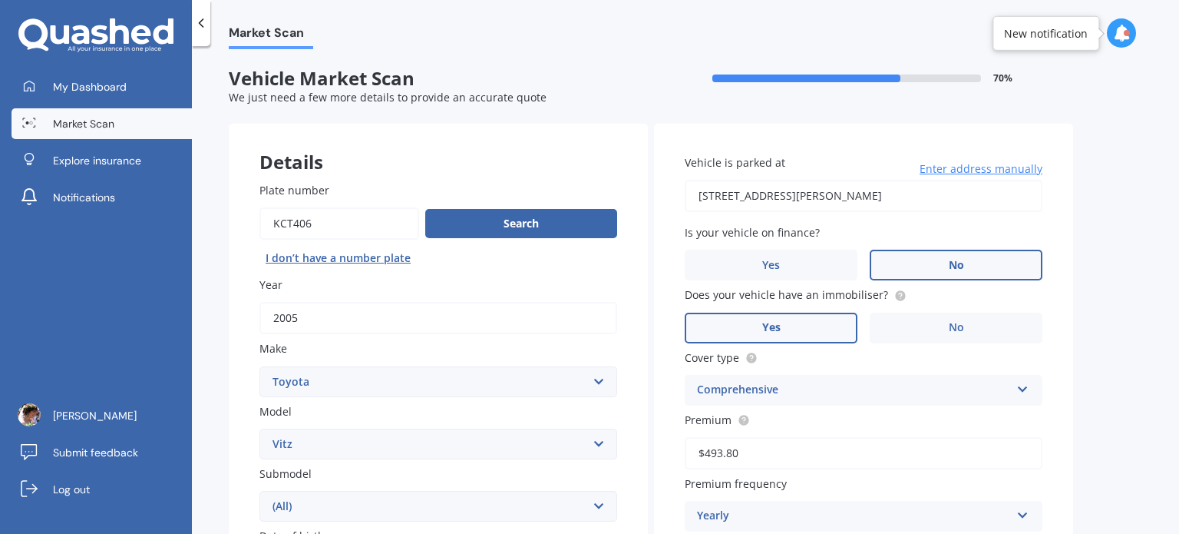
scroll to position [370, 0]
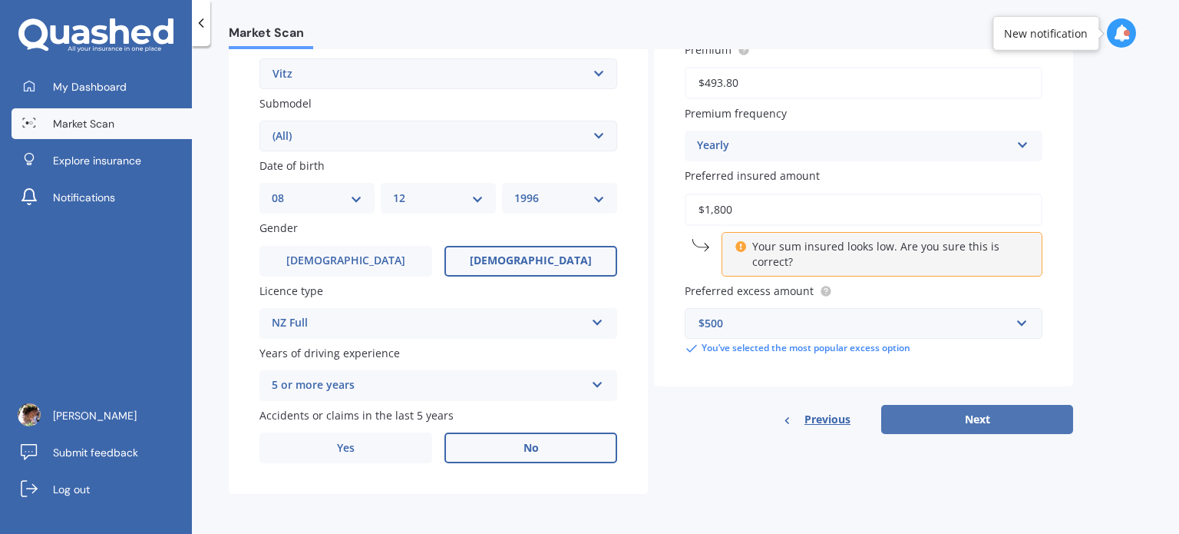
click at [975, 419] on button "Next" at bounding box center [977, 419] width 192 height 29
select select "08"
select select "12"
select select "1996"
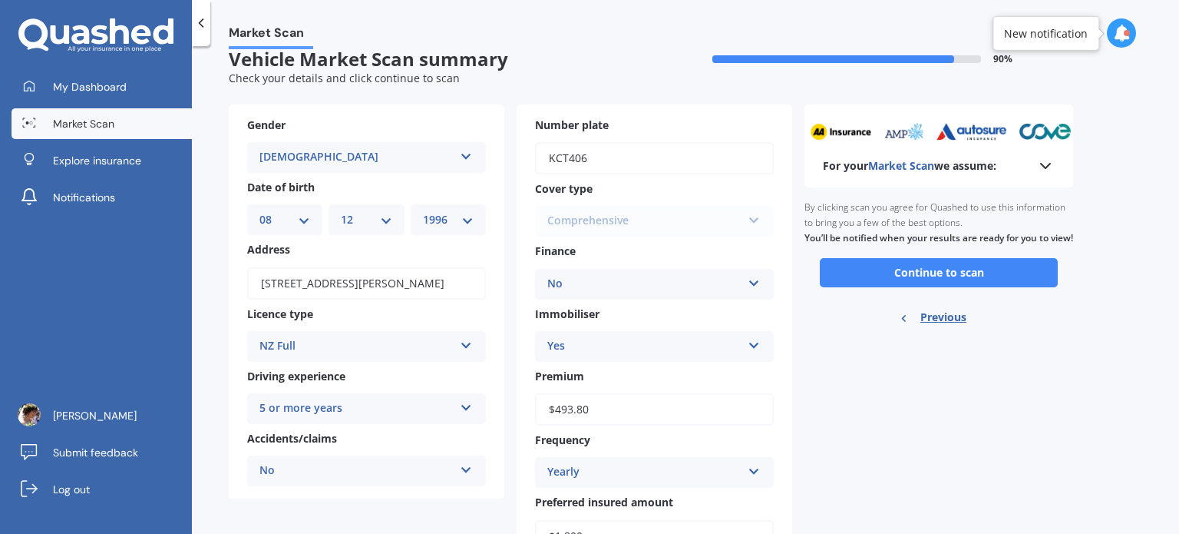
scroll to position [0, 0]
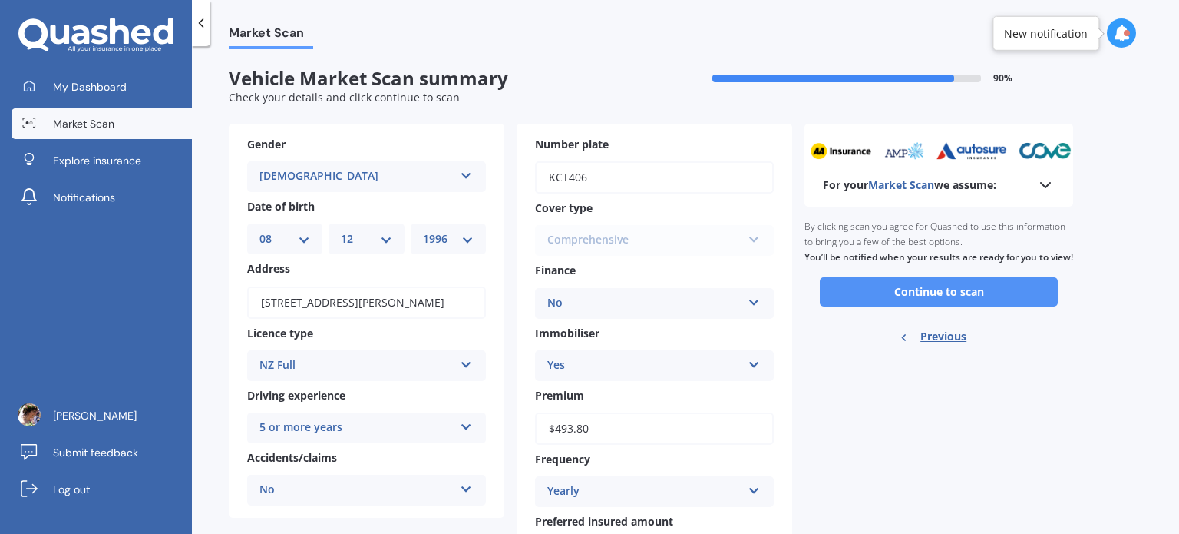
click at [973, 300] on button "Continue to scan" at bounding box center [939, 291] width 238 height 29
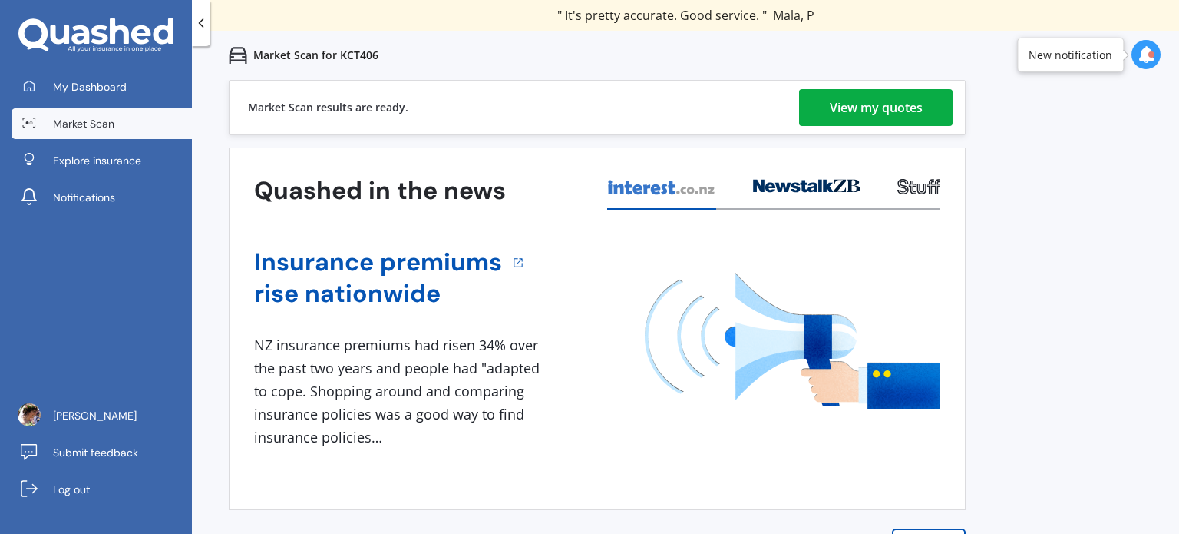
click at [897, 105] on div "View my quotes" at bounding box center [876, 107] width 93 height 37
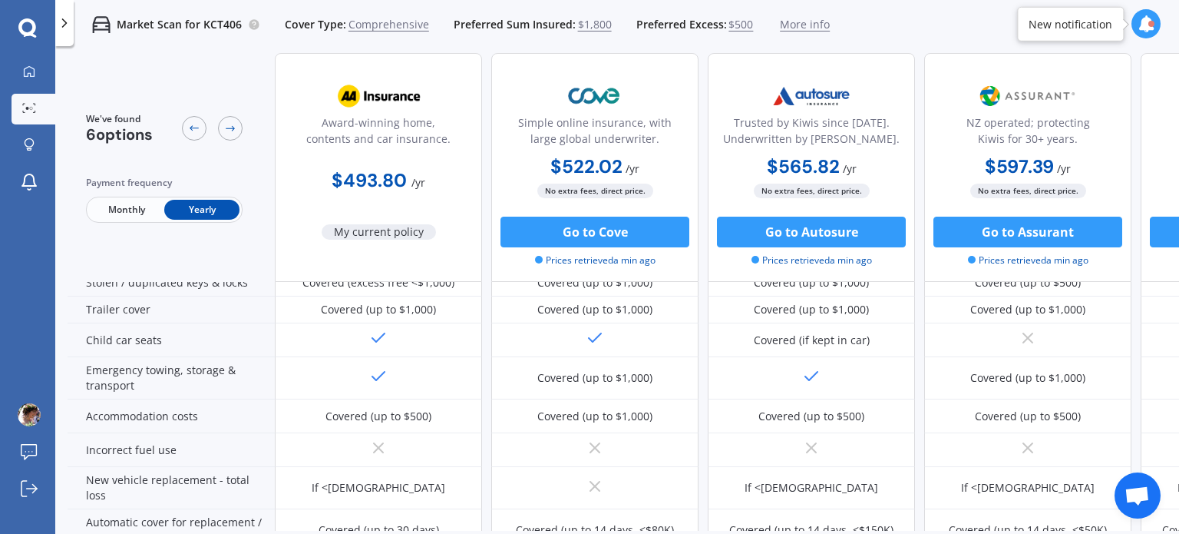
scroll to position [272, 0]
